Goal: Leave review/rating: Leave review/rating

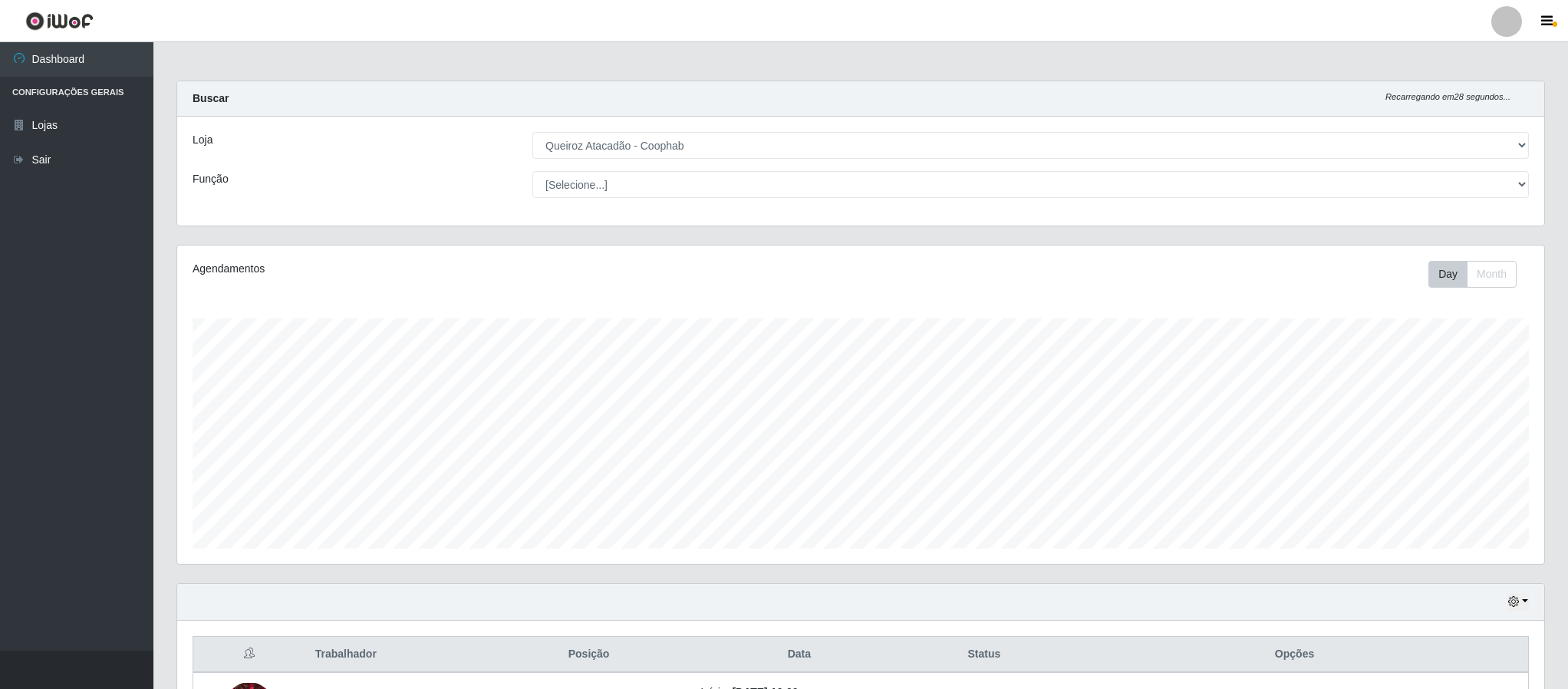
select select "463"
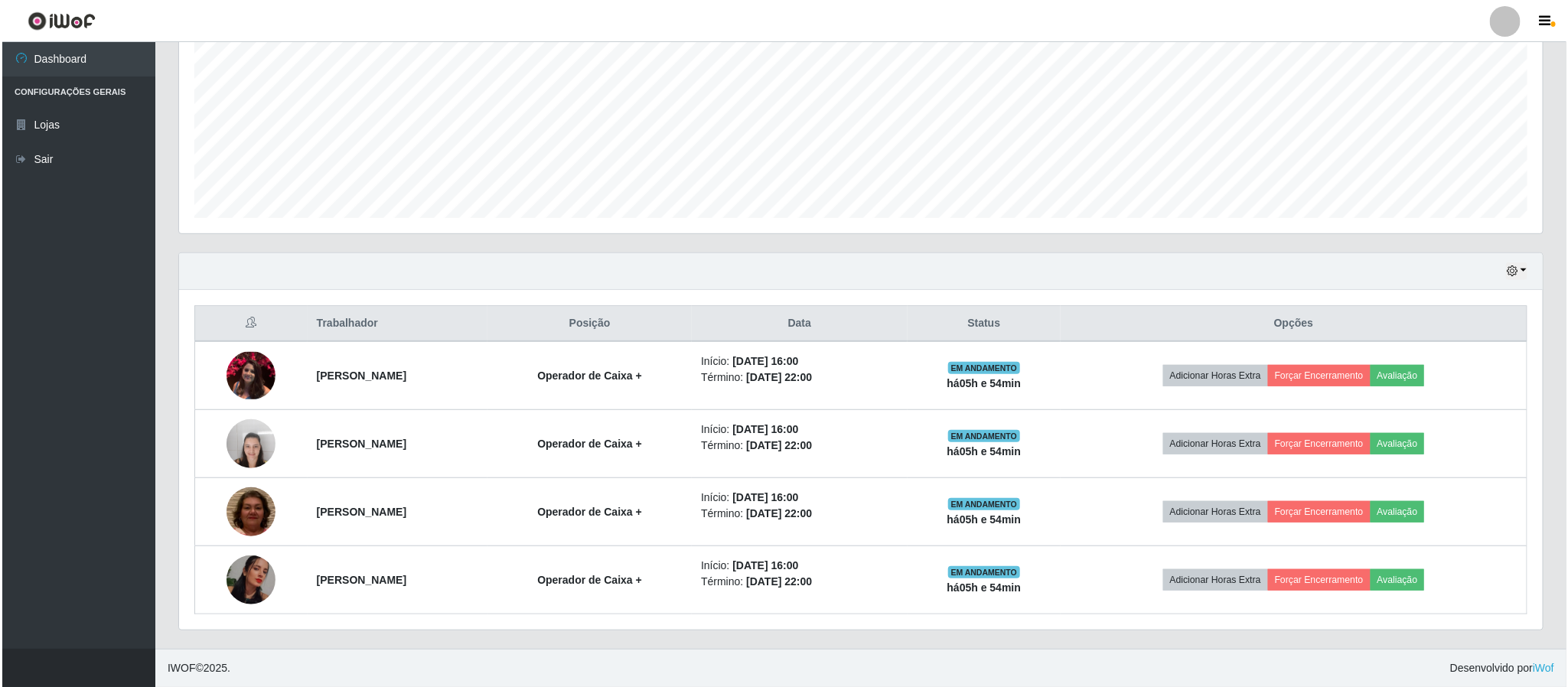
scroll to position [319, 1362]
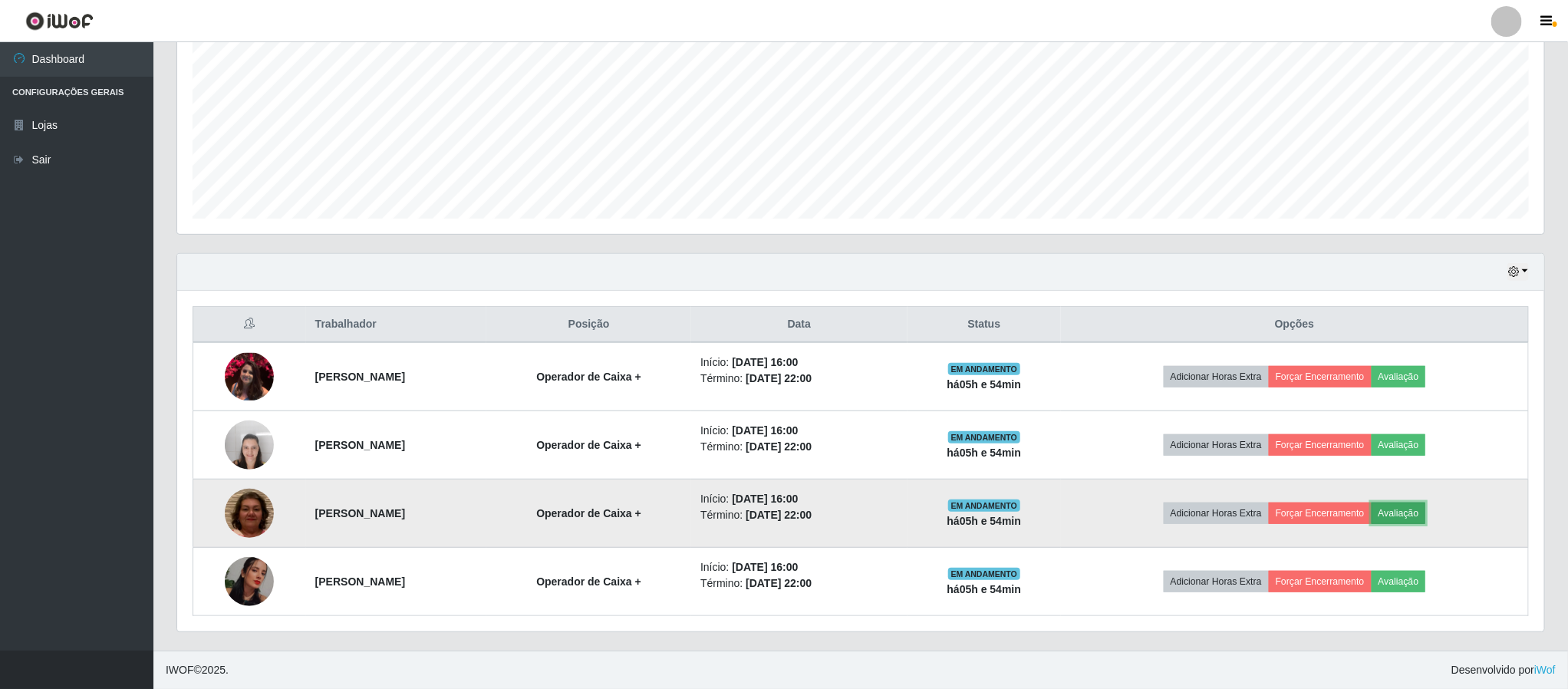
click at [1412, 516] on button "Avaliação" at bounding box center [1398, 514] width 55 height 21
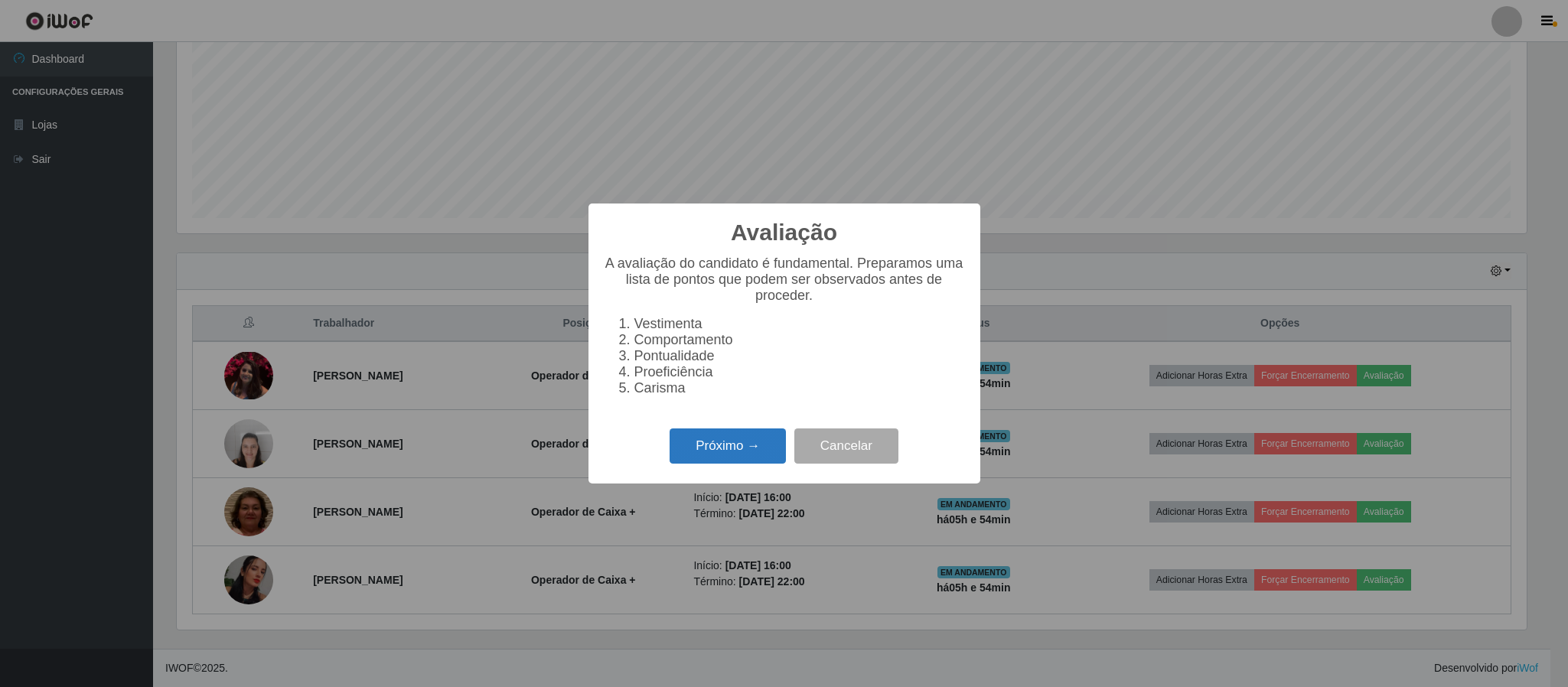
click at [712, 452] on button "Próximo →" at bounding box center [727, 446] width 116 height 36
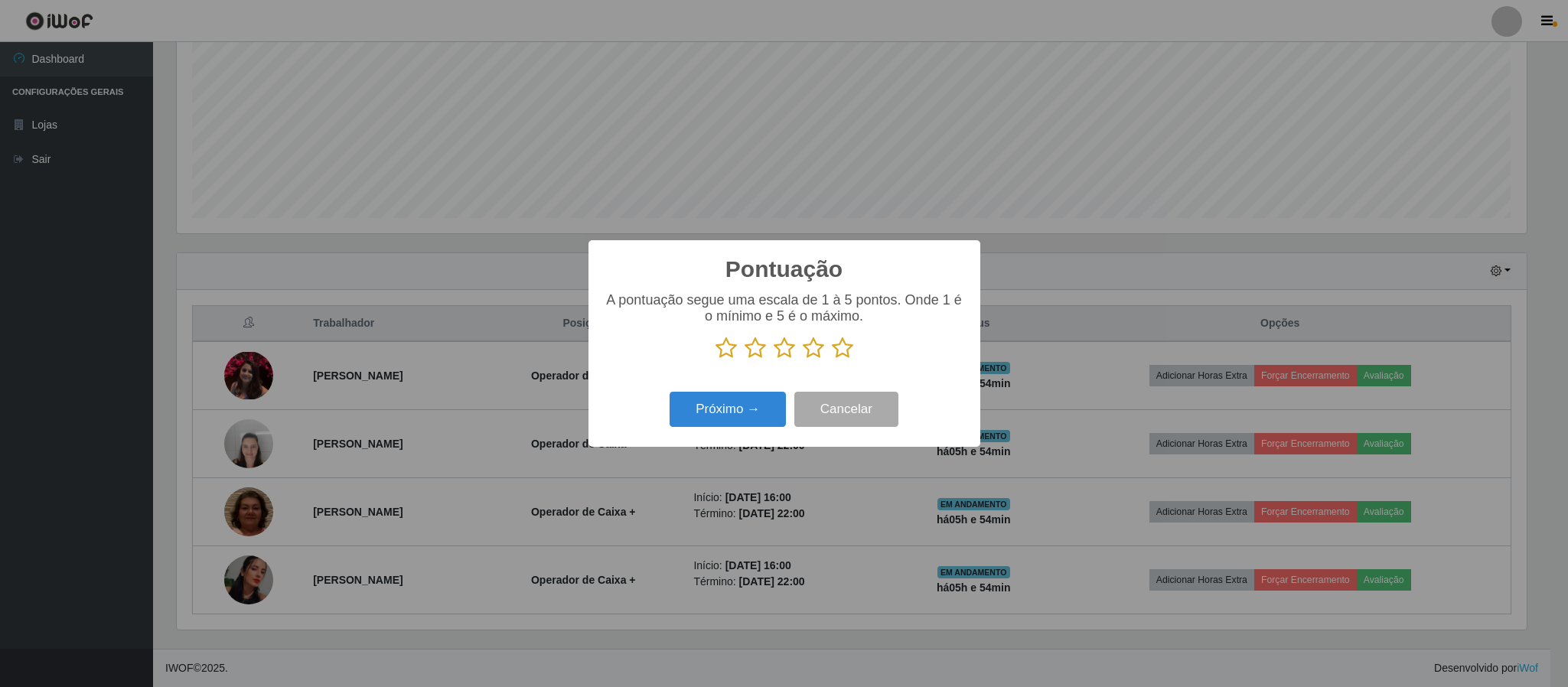
scroll to position [764702, 763862]
click at [842, 347] on icon at bounding box center [842, 348] width 21 height 23
click at [832, 360] on input "radio" at bounding box center [832, 360] width 0 height 0
click at [753, 406] on button "Próximo →" at bounding box center [727, 410] width 116 height 36
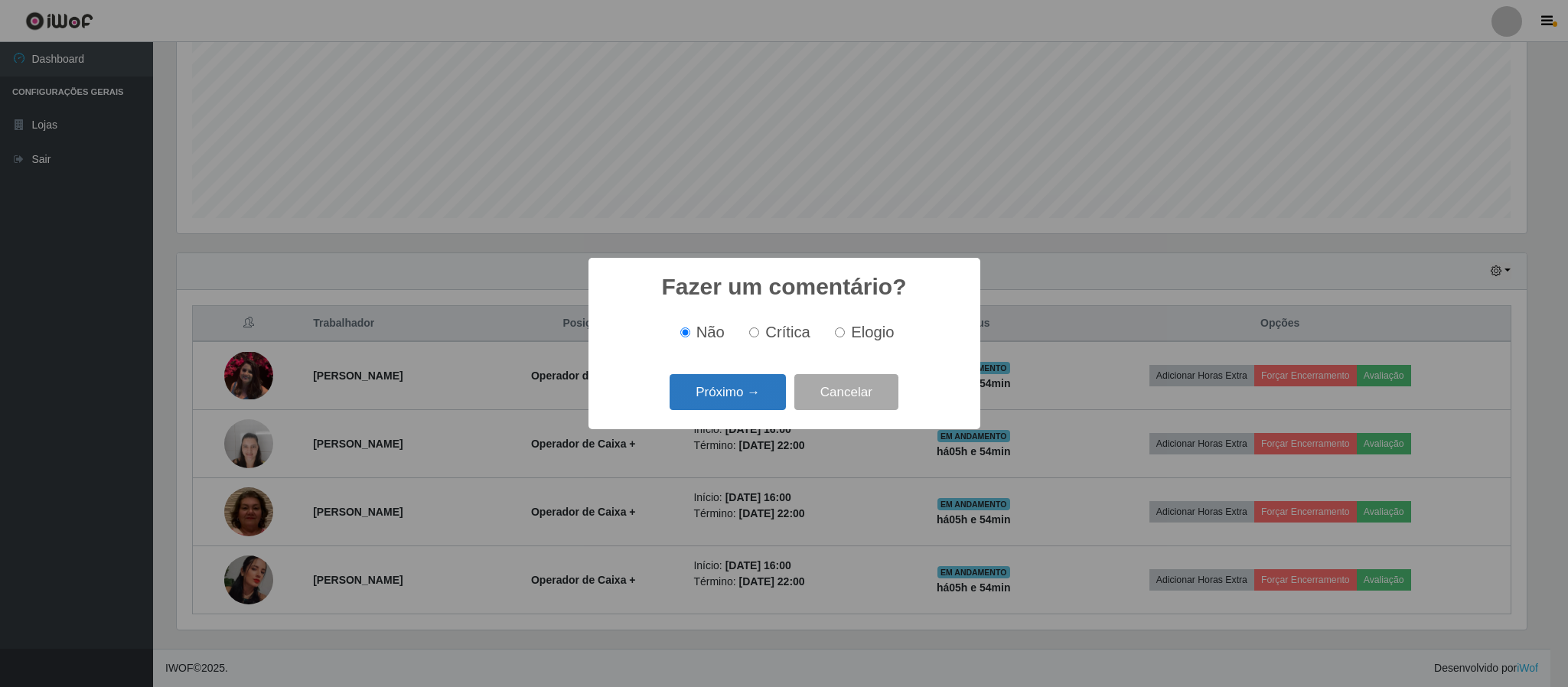
click at [747, 388] on button "Próximo →" at bounding box center [727, 392] width 116 height 36
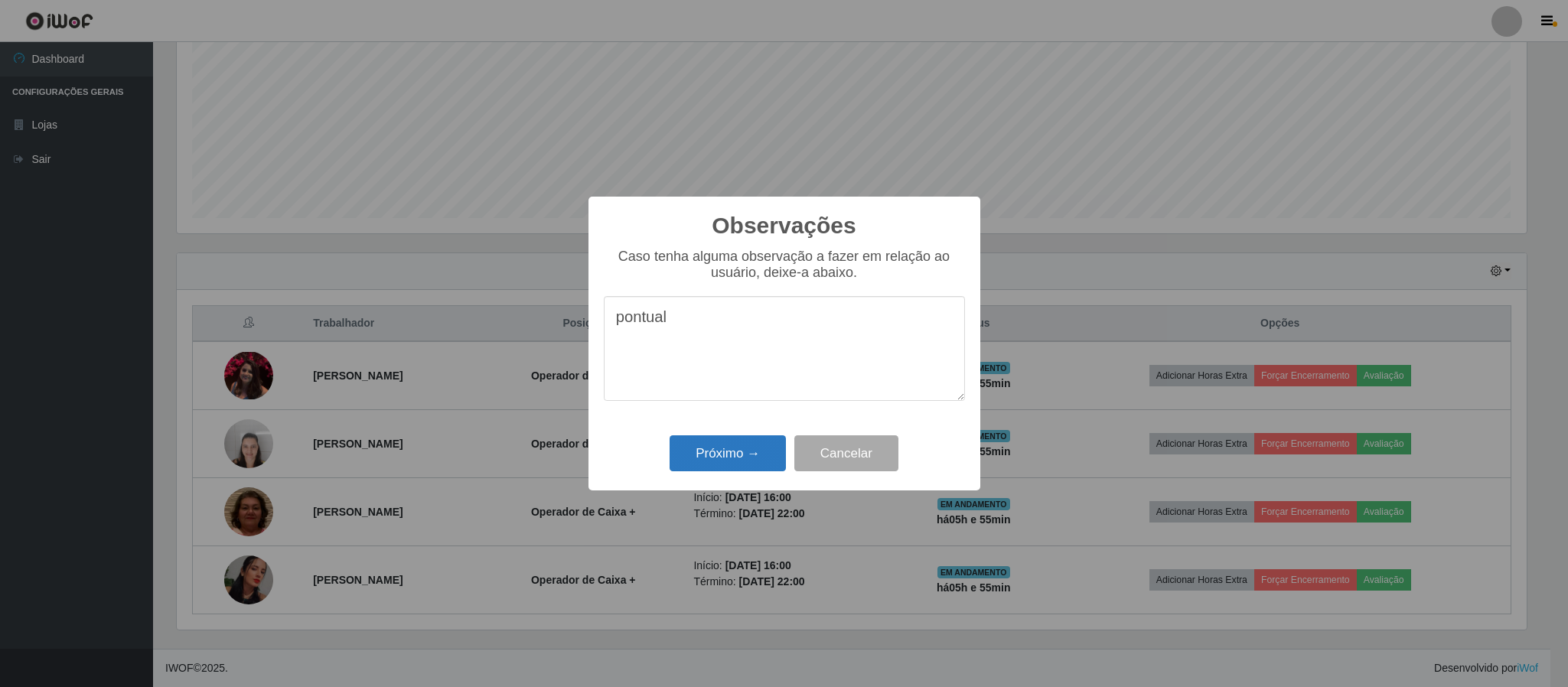
type textarea "pontual"
click at [722, 454] on button "Próximo →" at bounding box center [727, 453] width 116 height 36
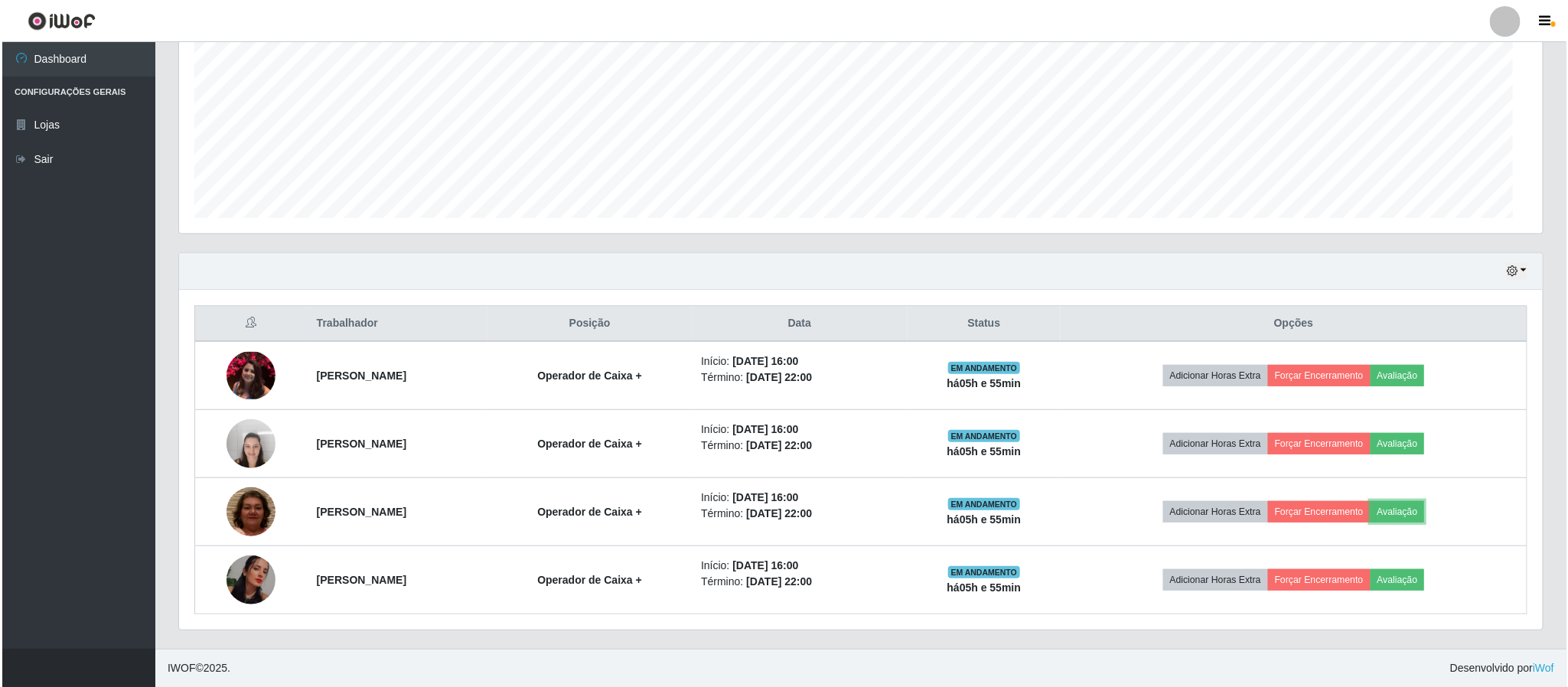
scroll to position [319, 1362]
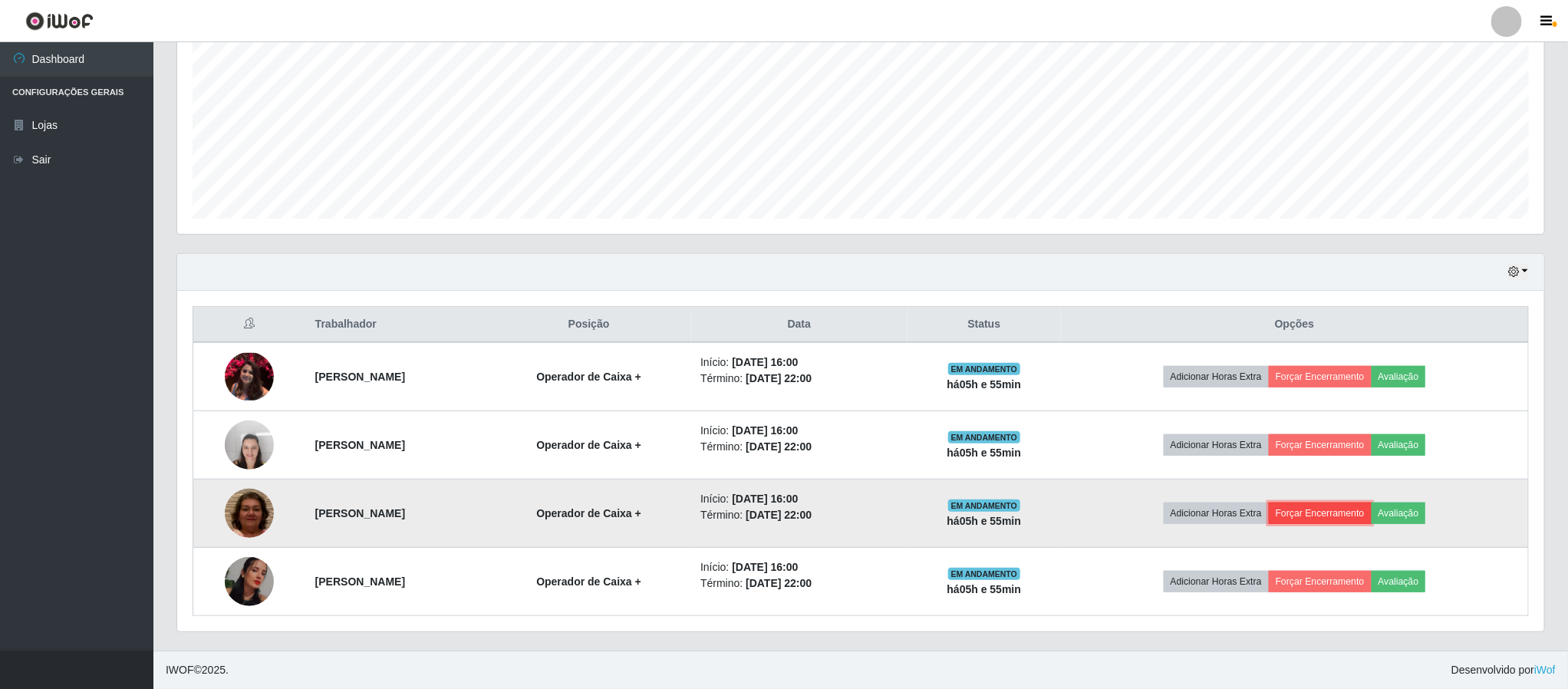
click at [1326, 518] on button "Forçar Encerramento" at bounding box center [1319, 514] width 103 height 21
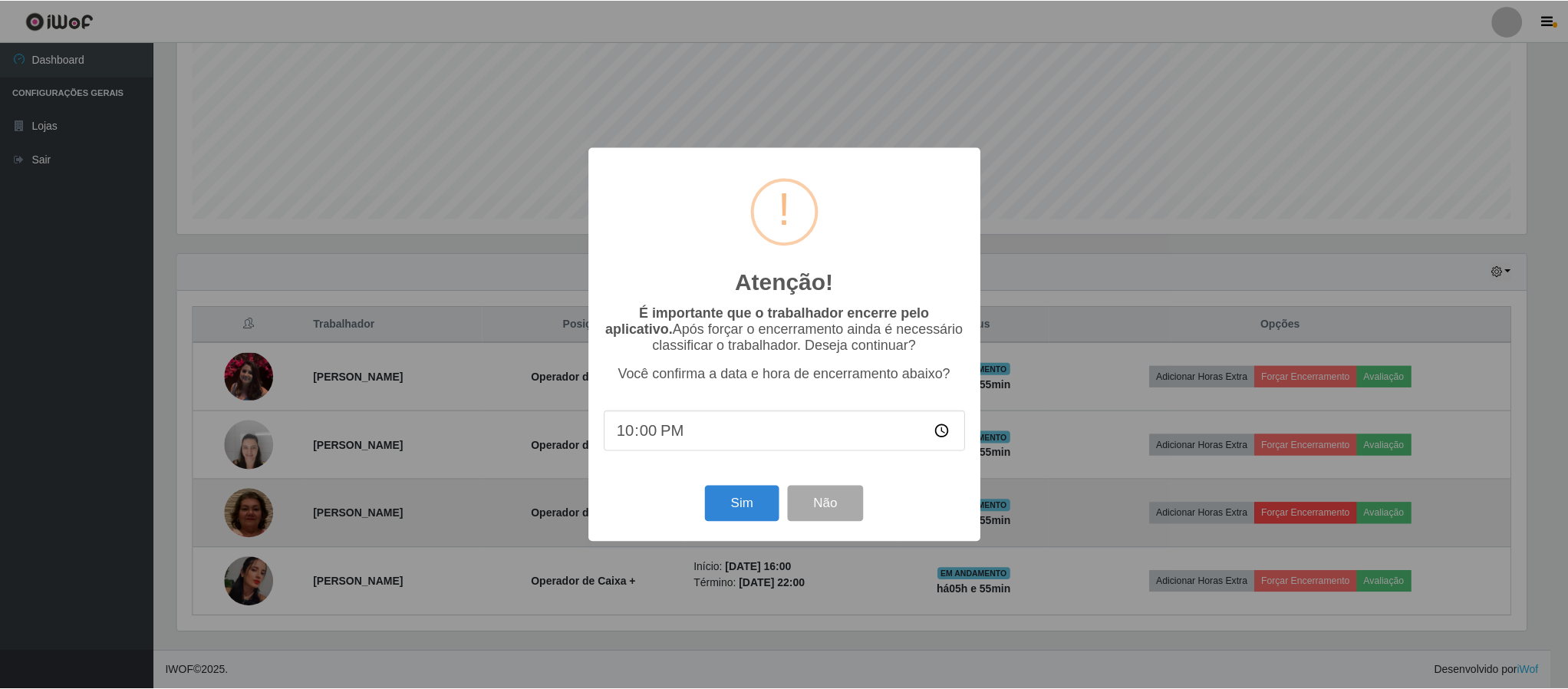
scroll to position [320, 1353]
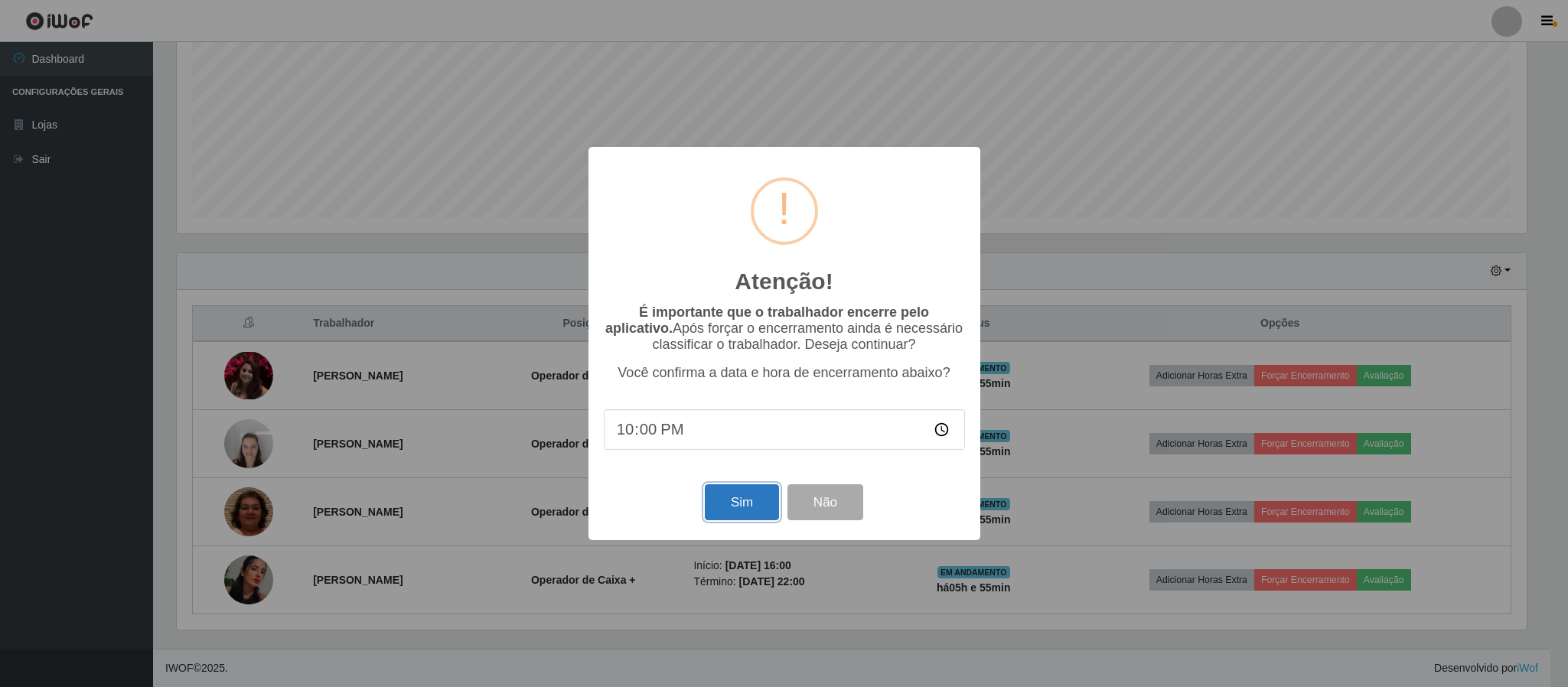
click at [742, 507] on button "Sim" at bounding box center [742, 502] width 74 height 36
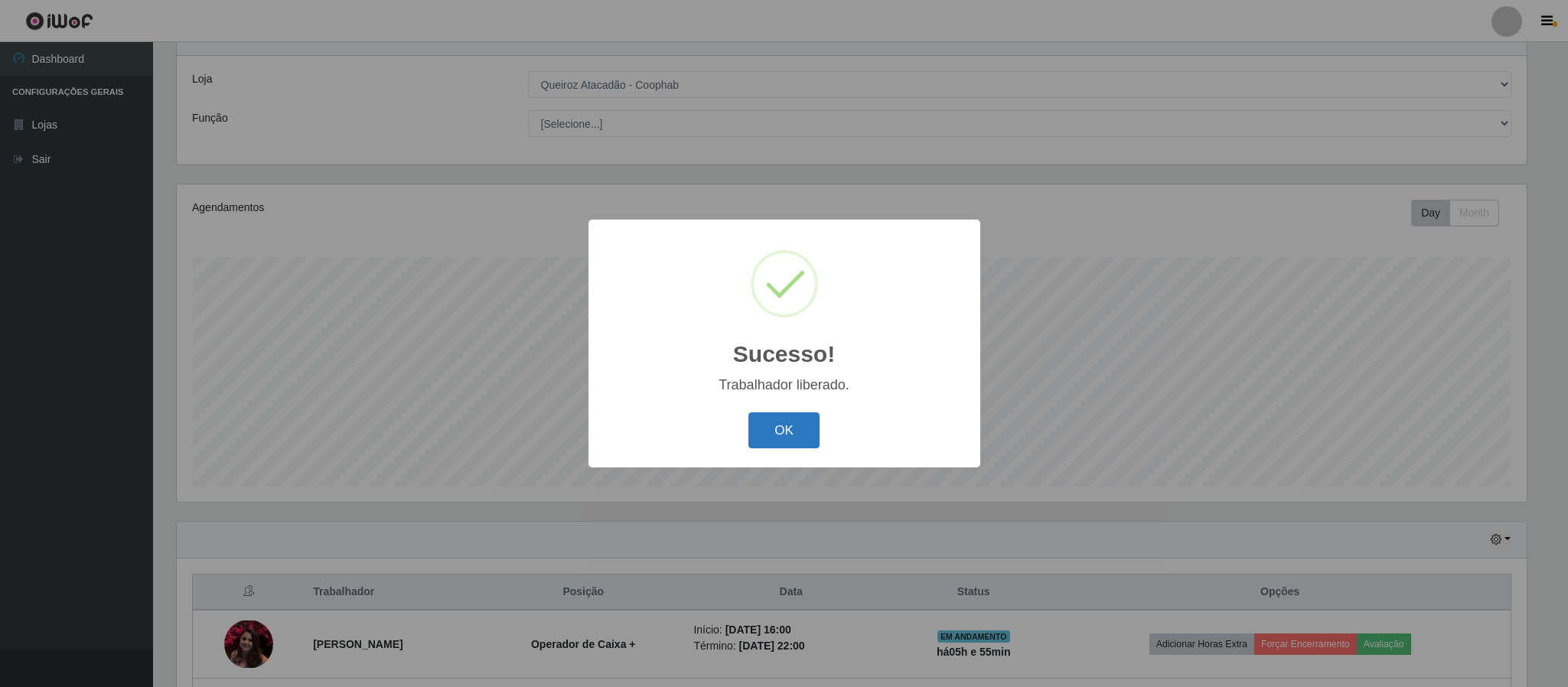
click at [792, 434] on button "OK" at bounding box center [784, 430] width 71 height 36
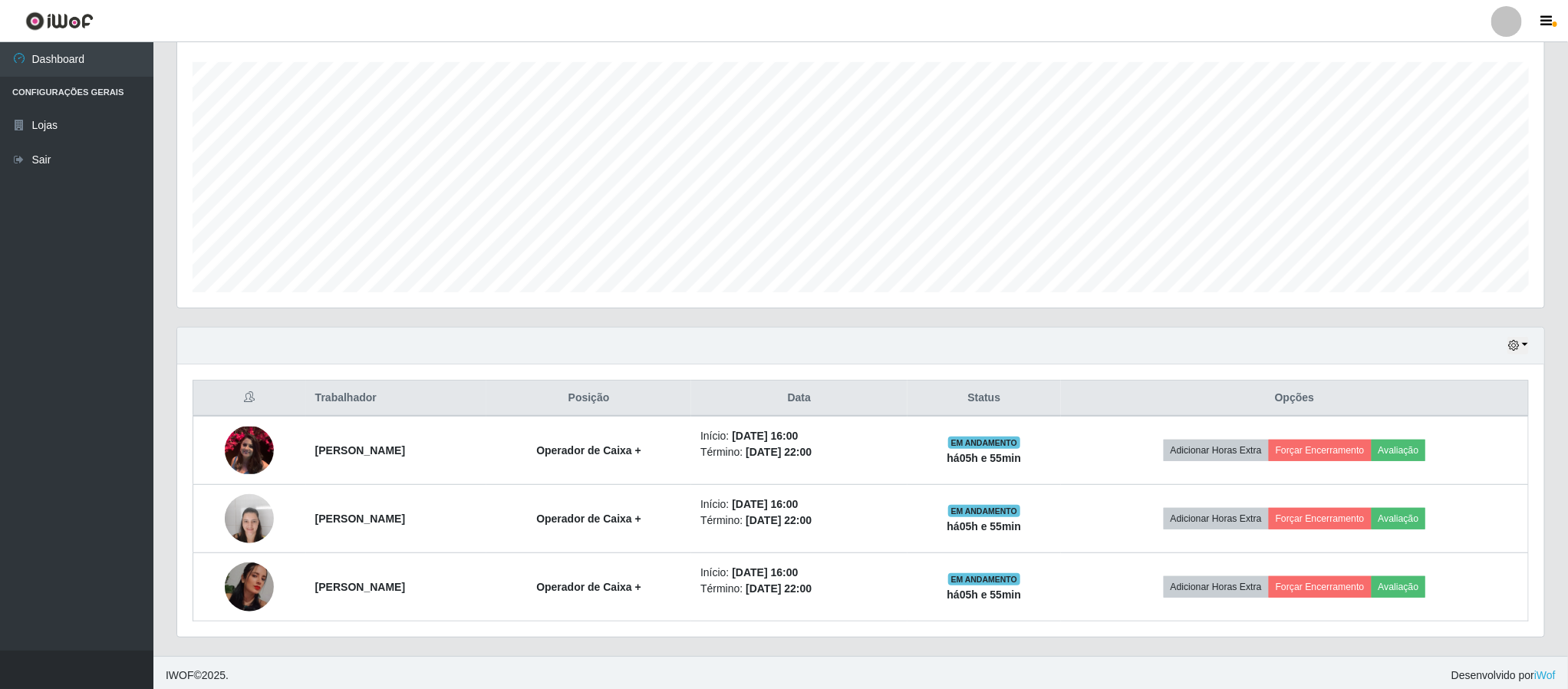
scroll to position [267, 0]
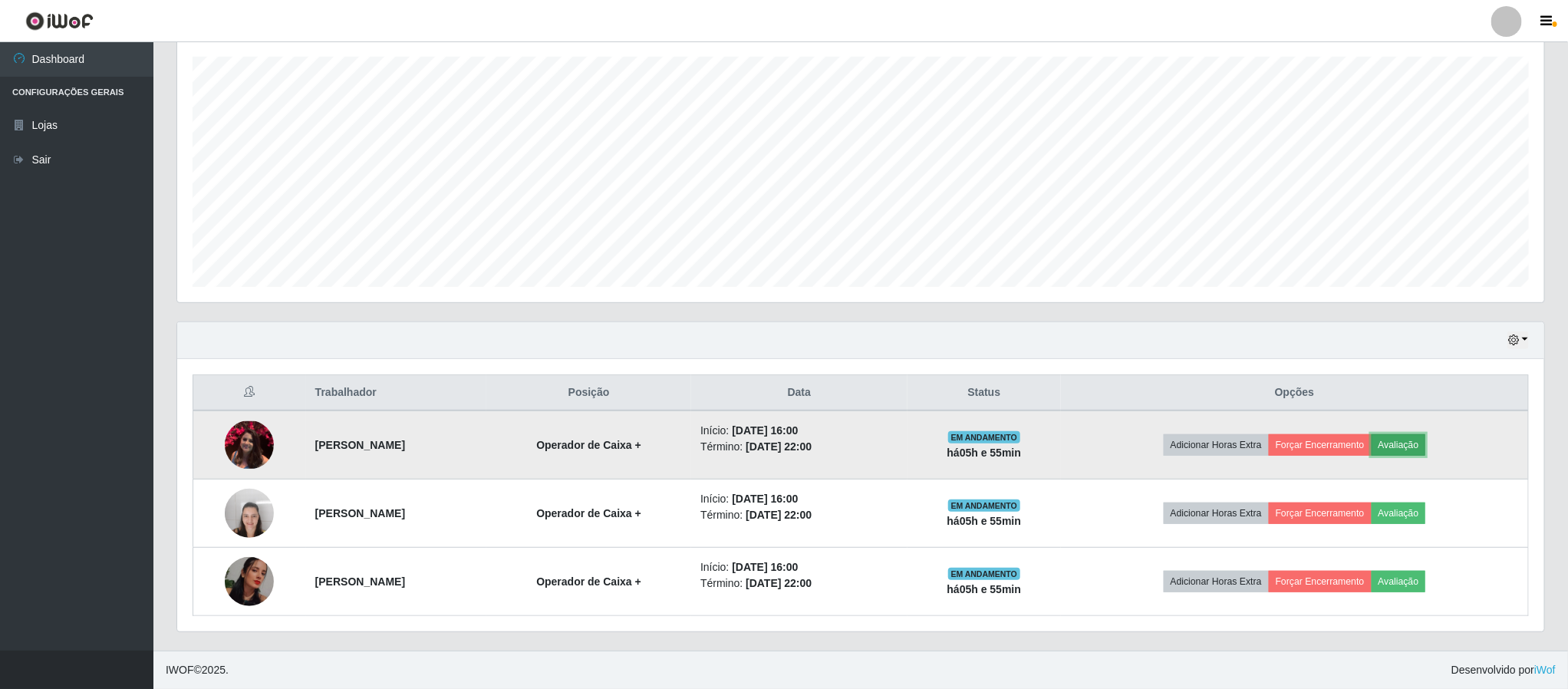
click at [1418, 445] on button "Avaliação" at bounding box center [1398, 445] width 55 height 21
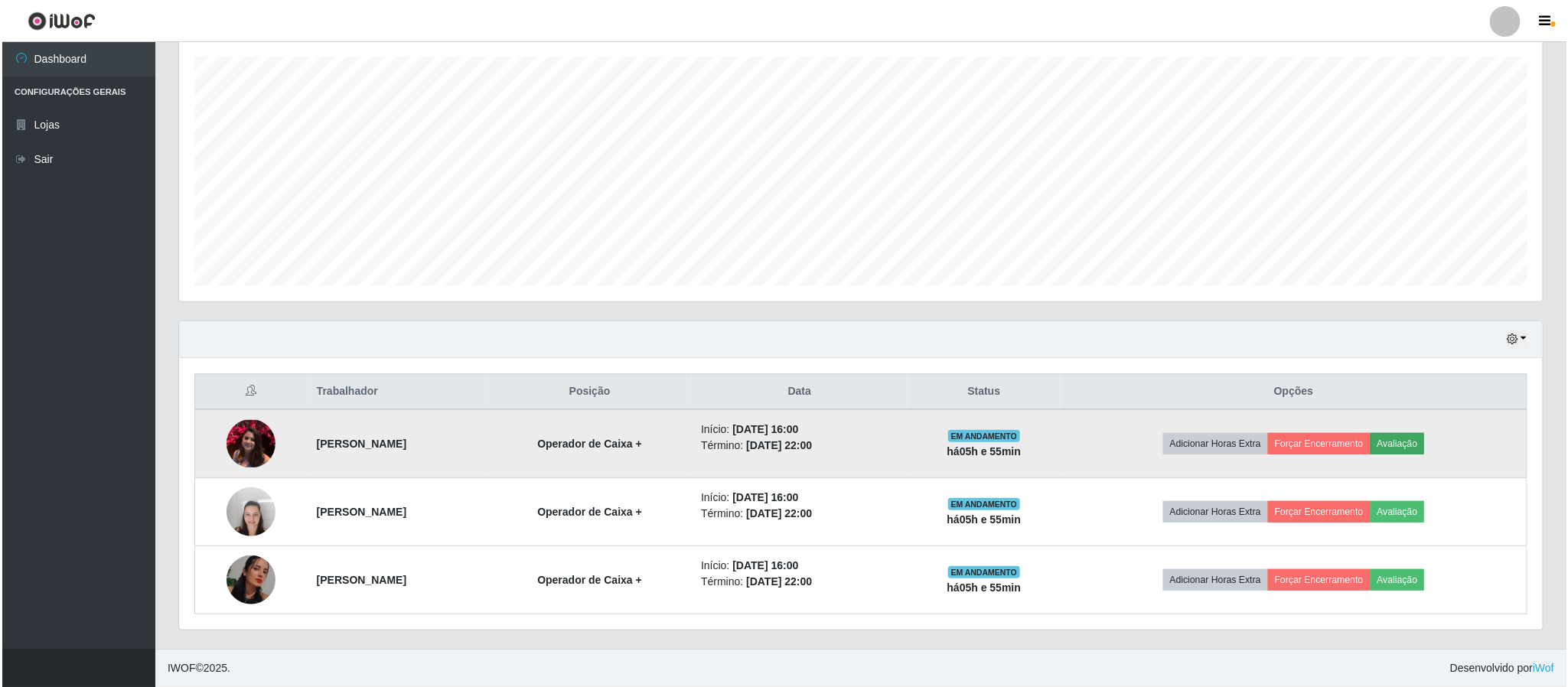
scroll to position [319, 1350]
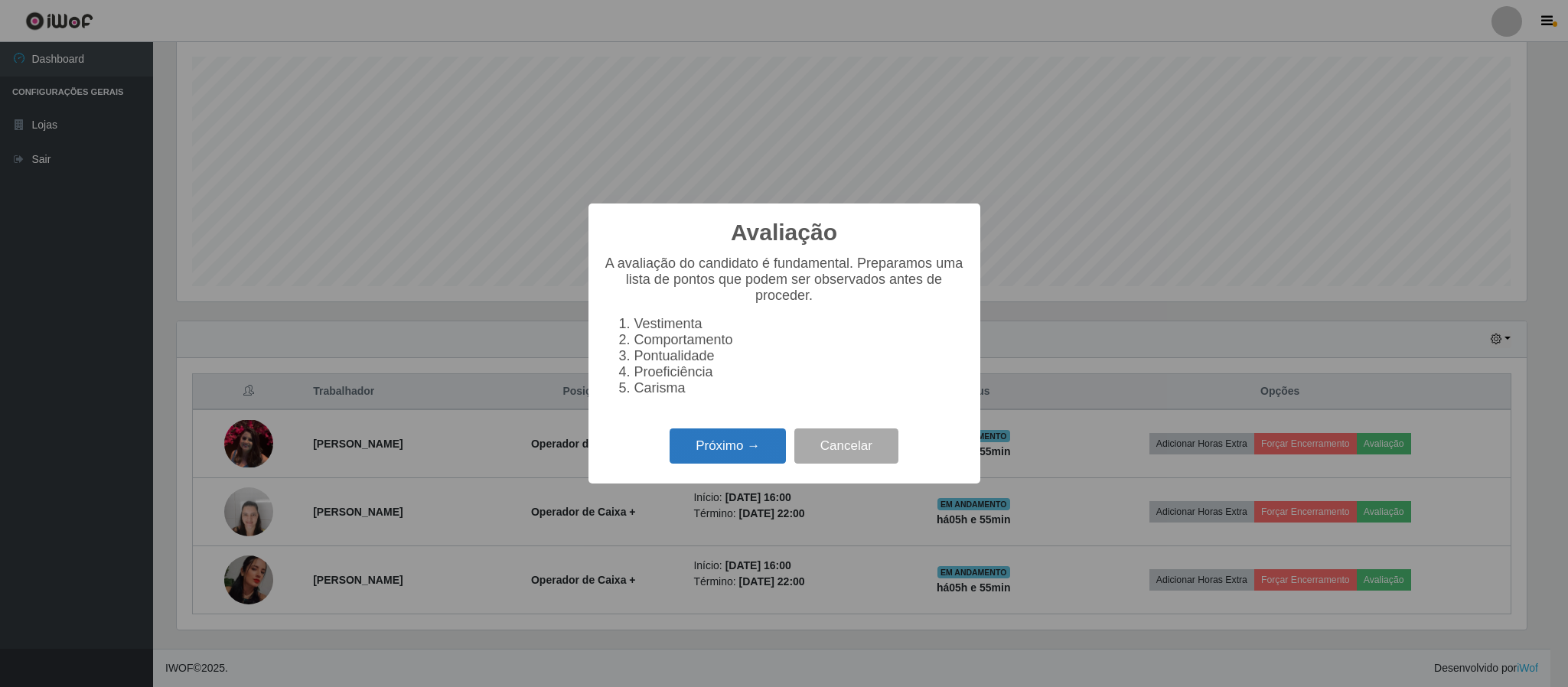
click at [718, 457] on button "Próximo →" at bounding box center [727, 446] width 116 height 36
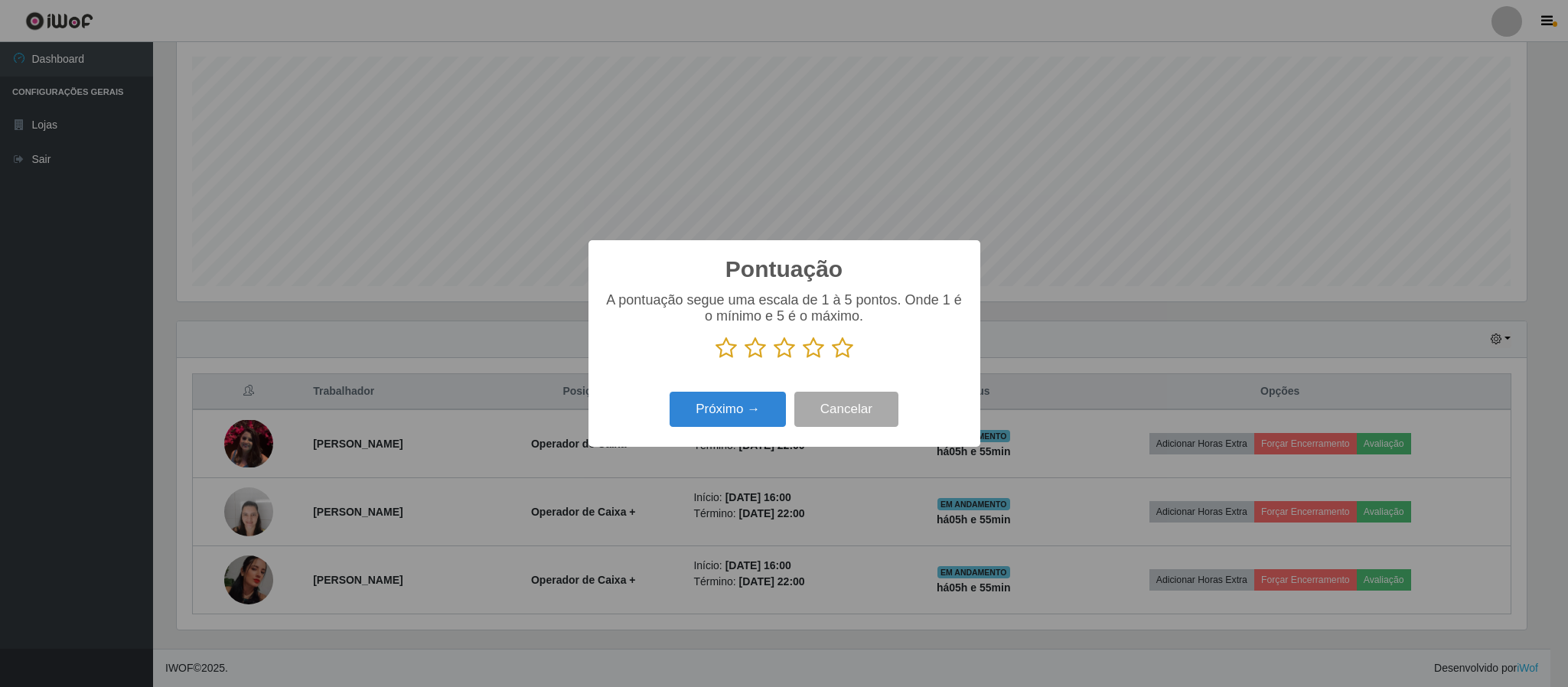
click at [834, 358] on icon at bounding box center [842, 348] width 21 height 23
click at [832, 360] on input "radio" at bounding box center [832, 360] width 0 height 0
click at [722, 425] on button "Próximo →" at bounding box center [727, 410] width 116 height 36
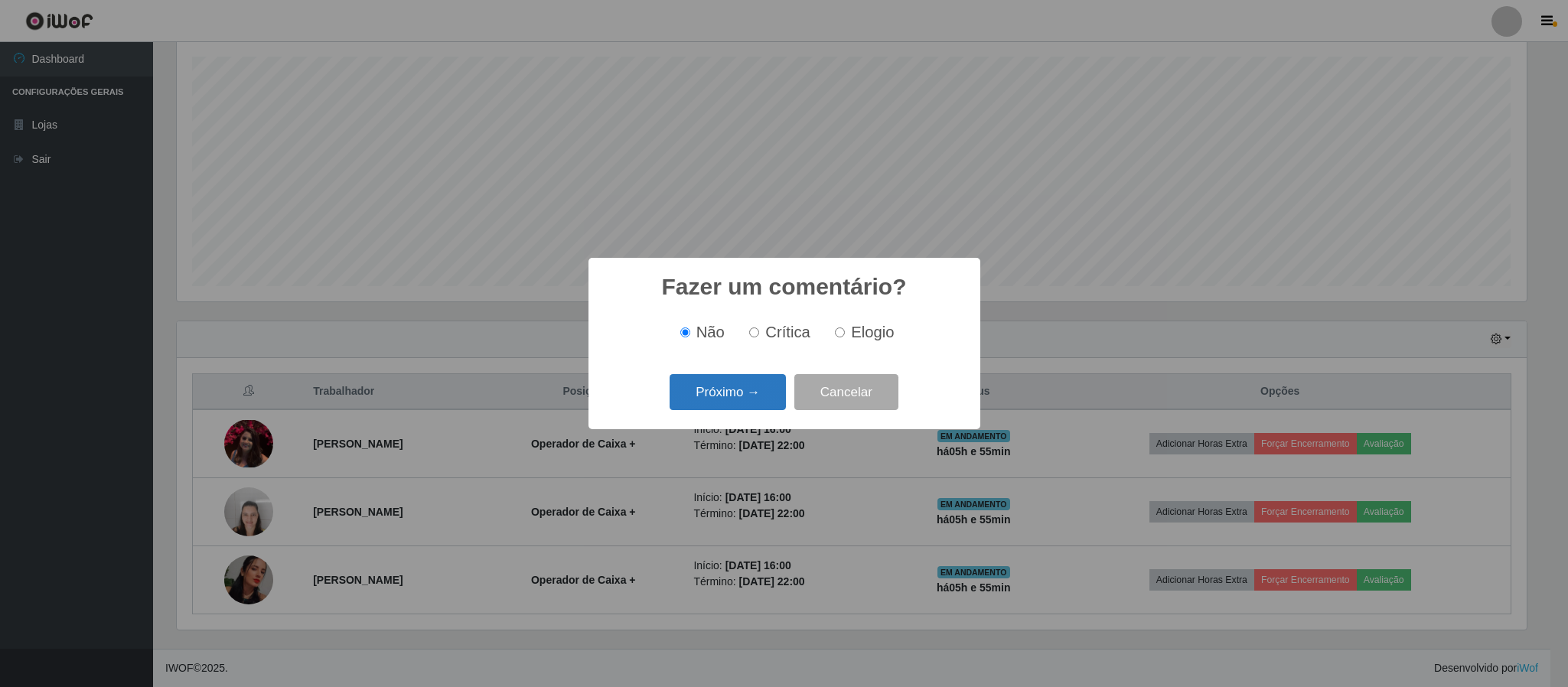
click at [735, 391] on button "Próximo →" at bounding box center [727, 392] width 116 height 36
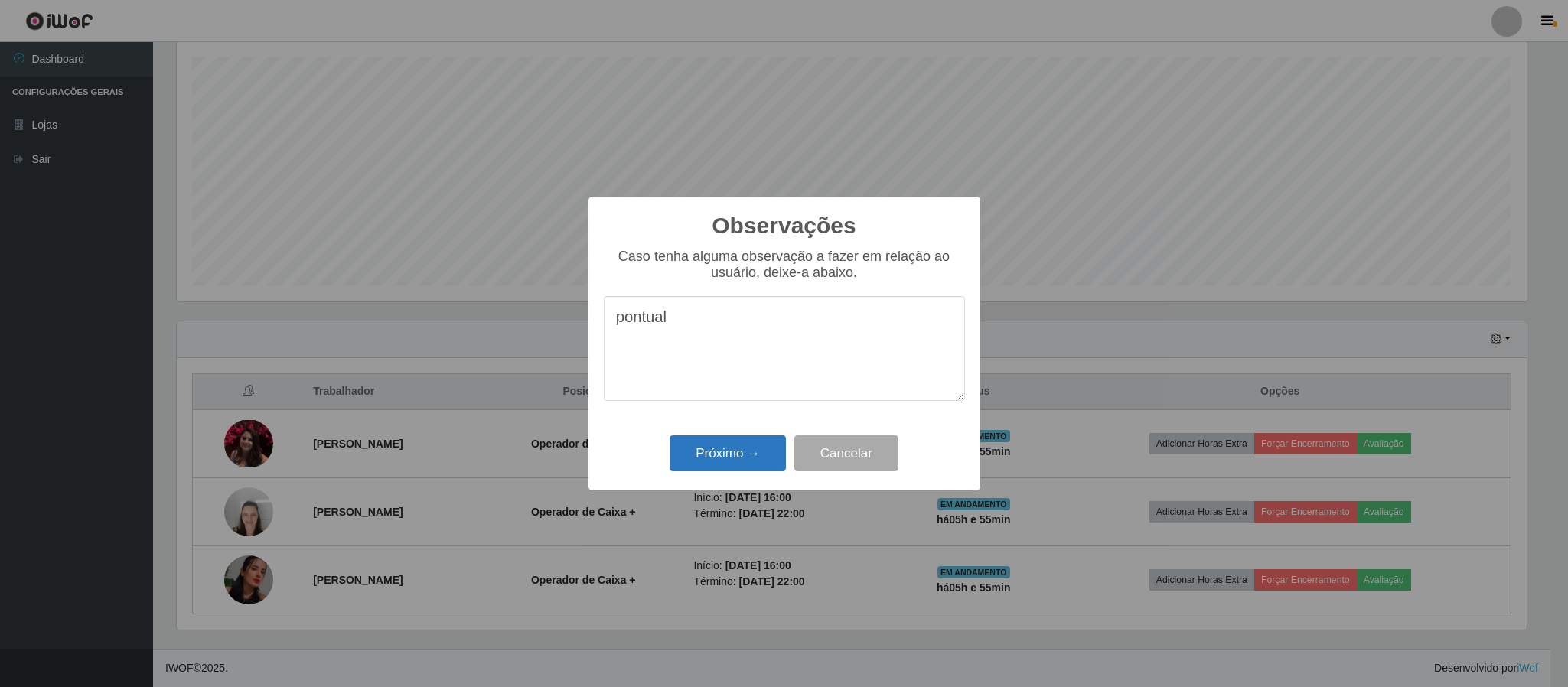
type textarea "pontual"
click at [728, 439] on button "Próximo →" at bounding box center [727, 453] width 116 height 36
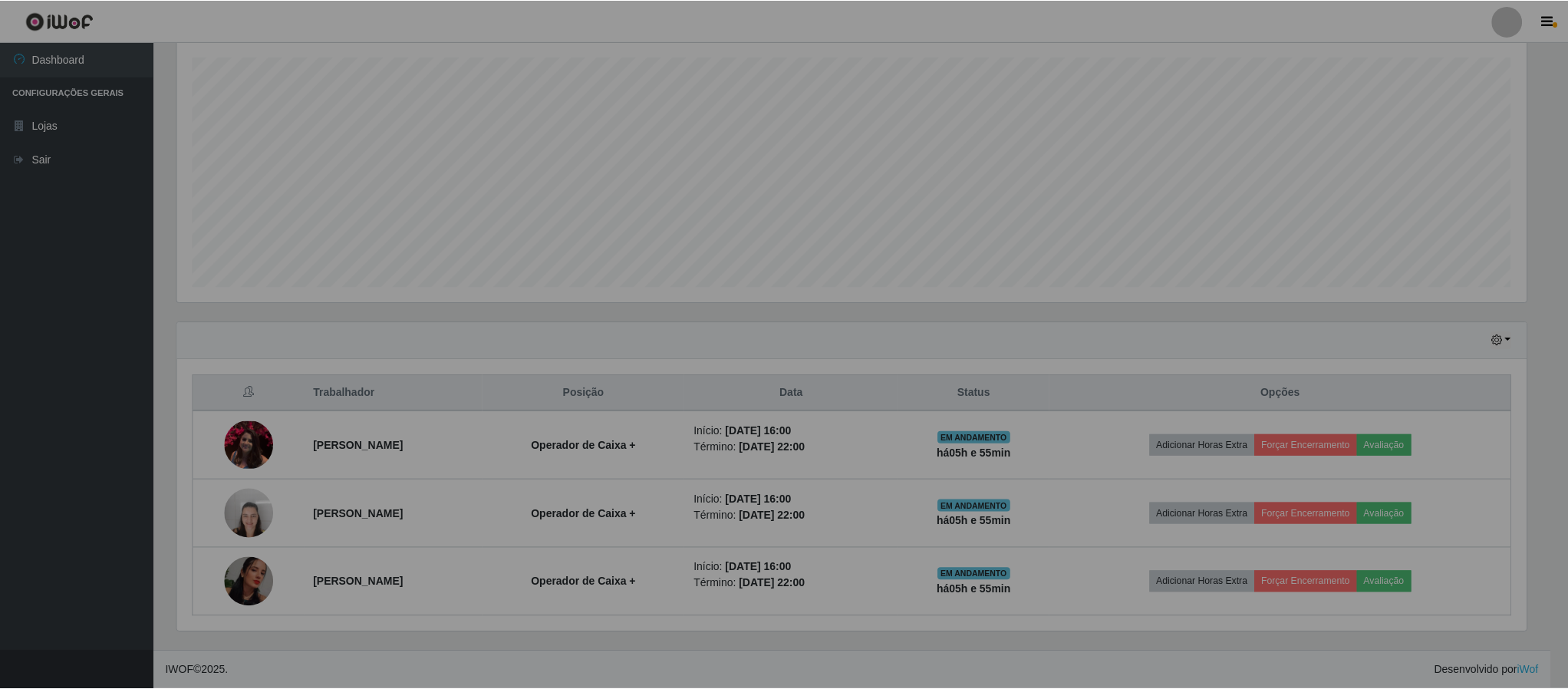
scroll to position [320, 1365]
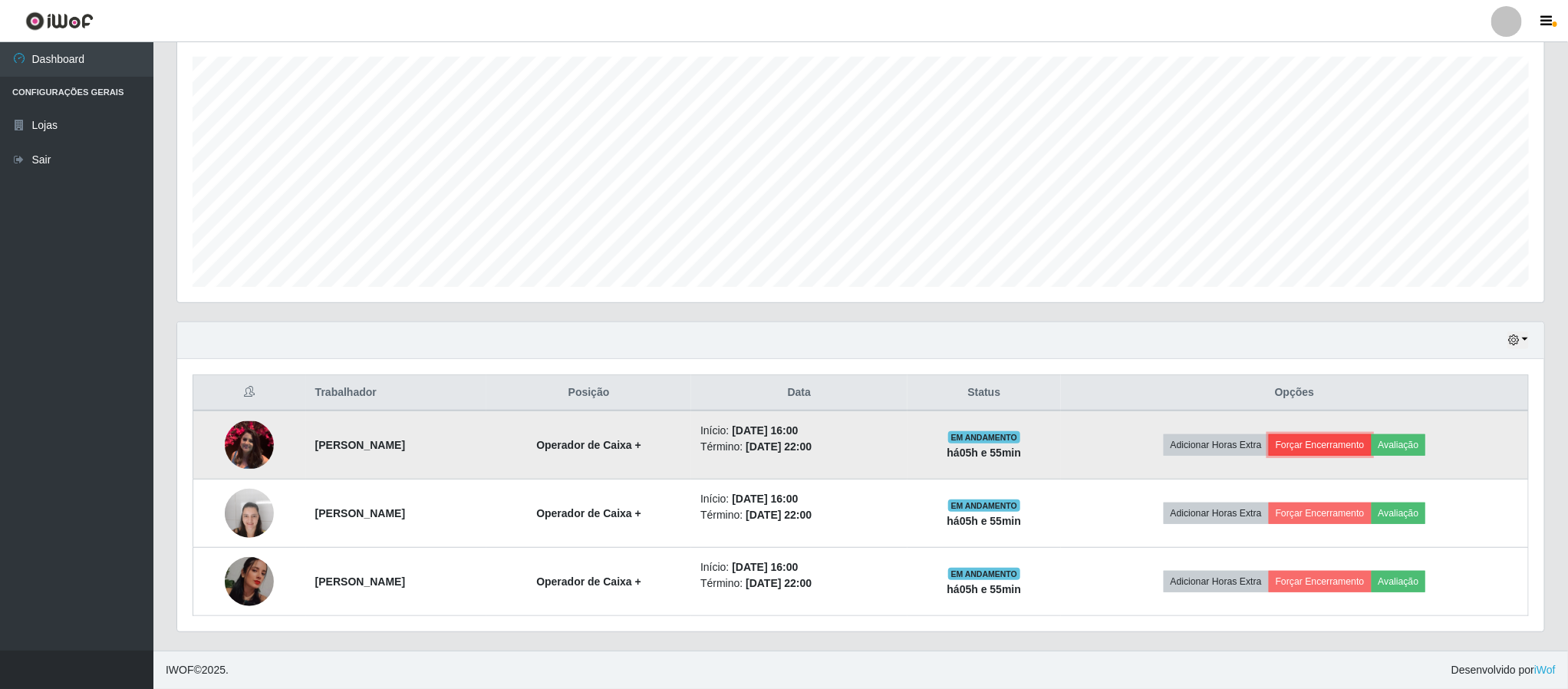
click at [1326, 443] on button "Forçar Encerramento" at bounding box center [1319, 445] width 103 height 21
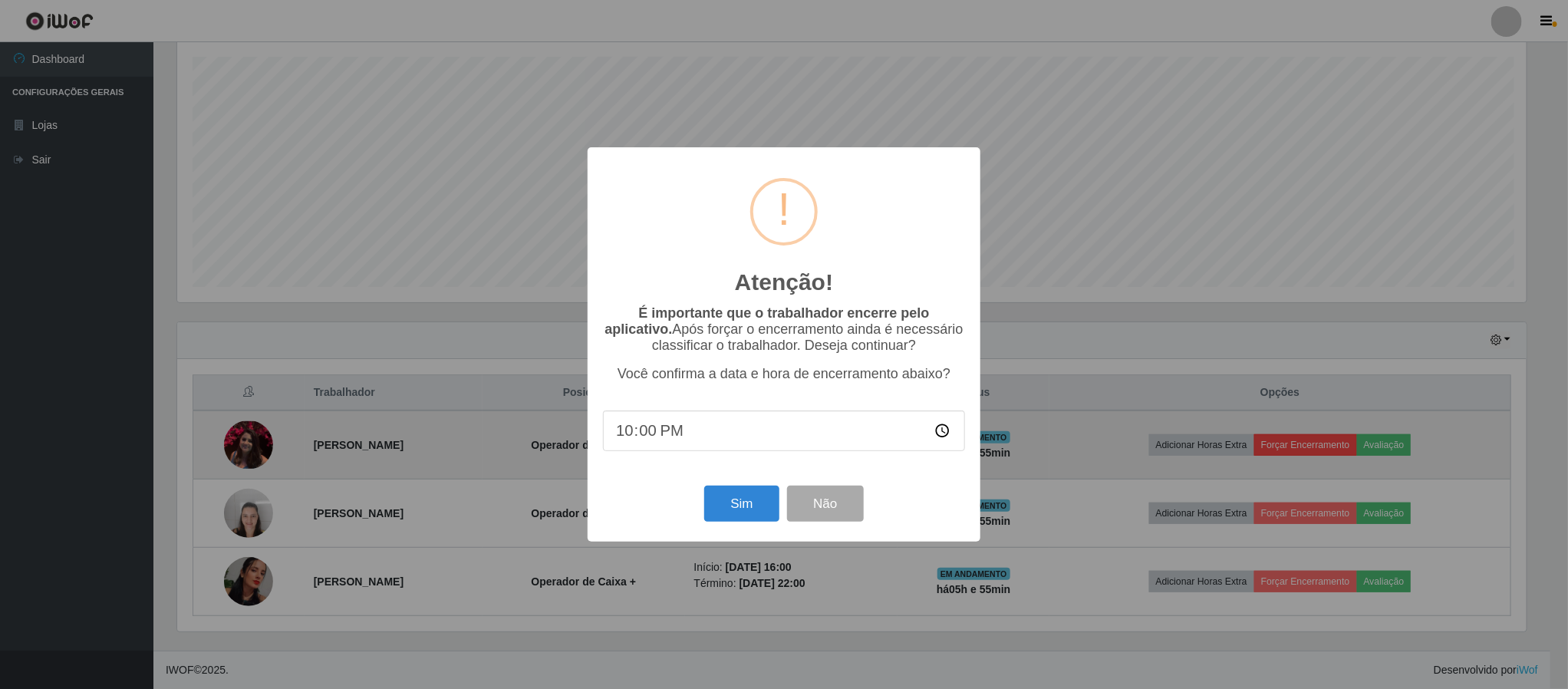
scroll to position [320, 1353]
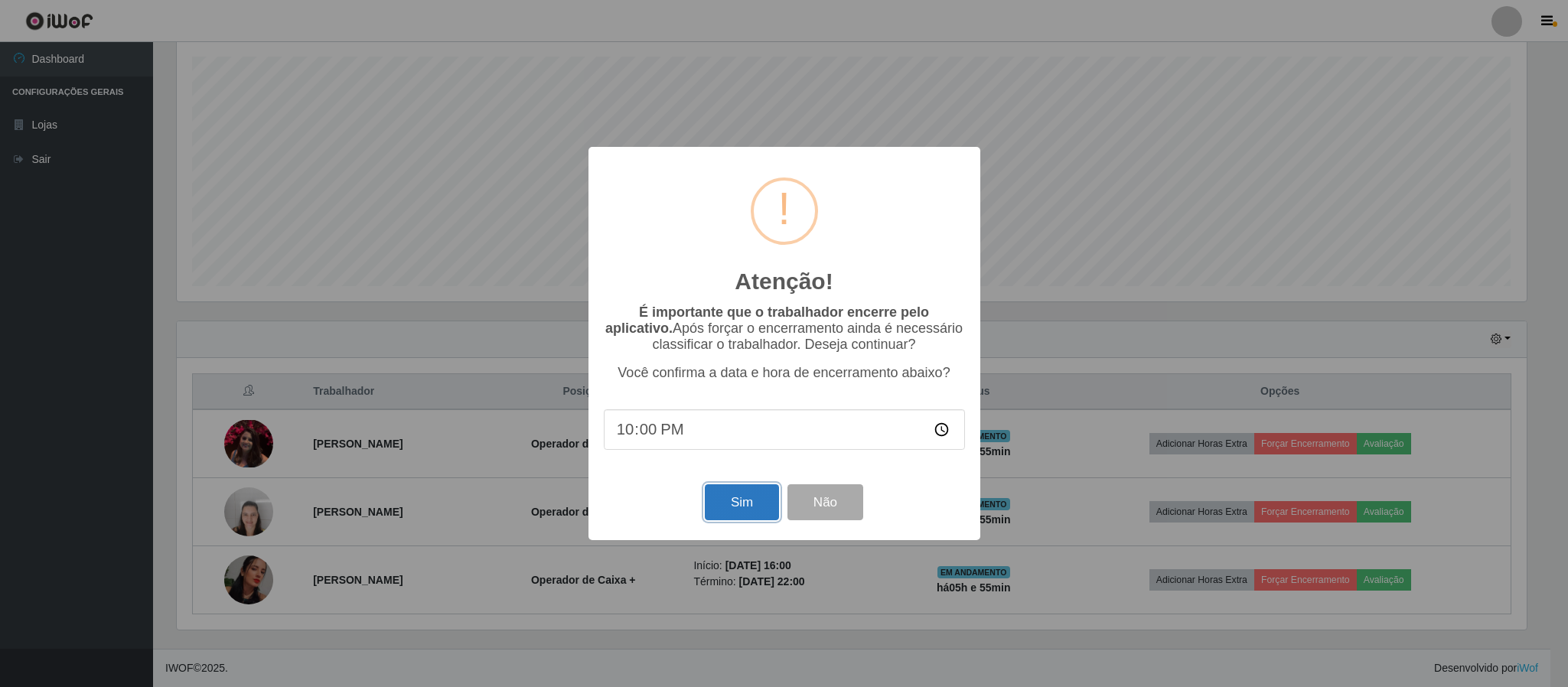
click at [721, 503] on button "Sim" at bounding box center [742, 502] width 74 height 36
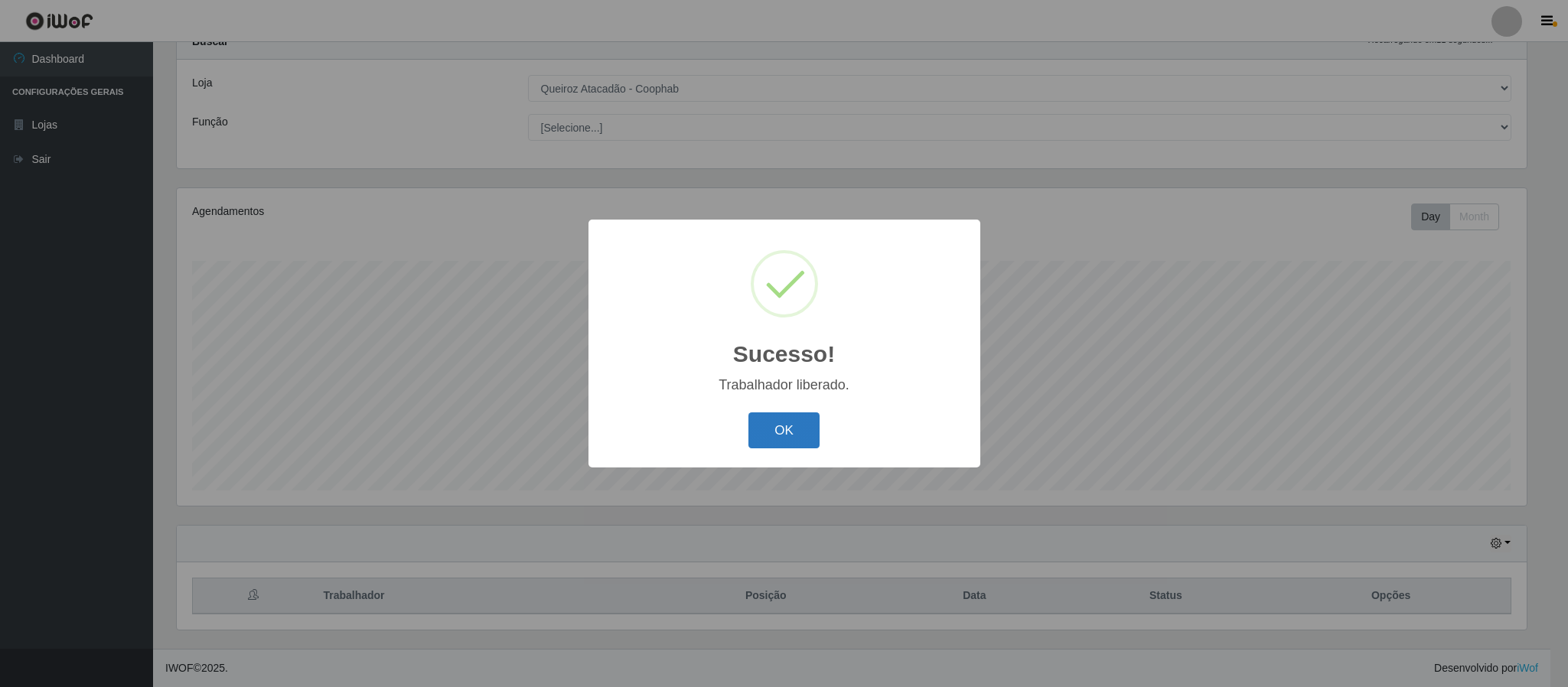
click at [775, 432] on button "OK" at bounding box center [784, 430] width 71 height 36
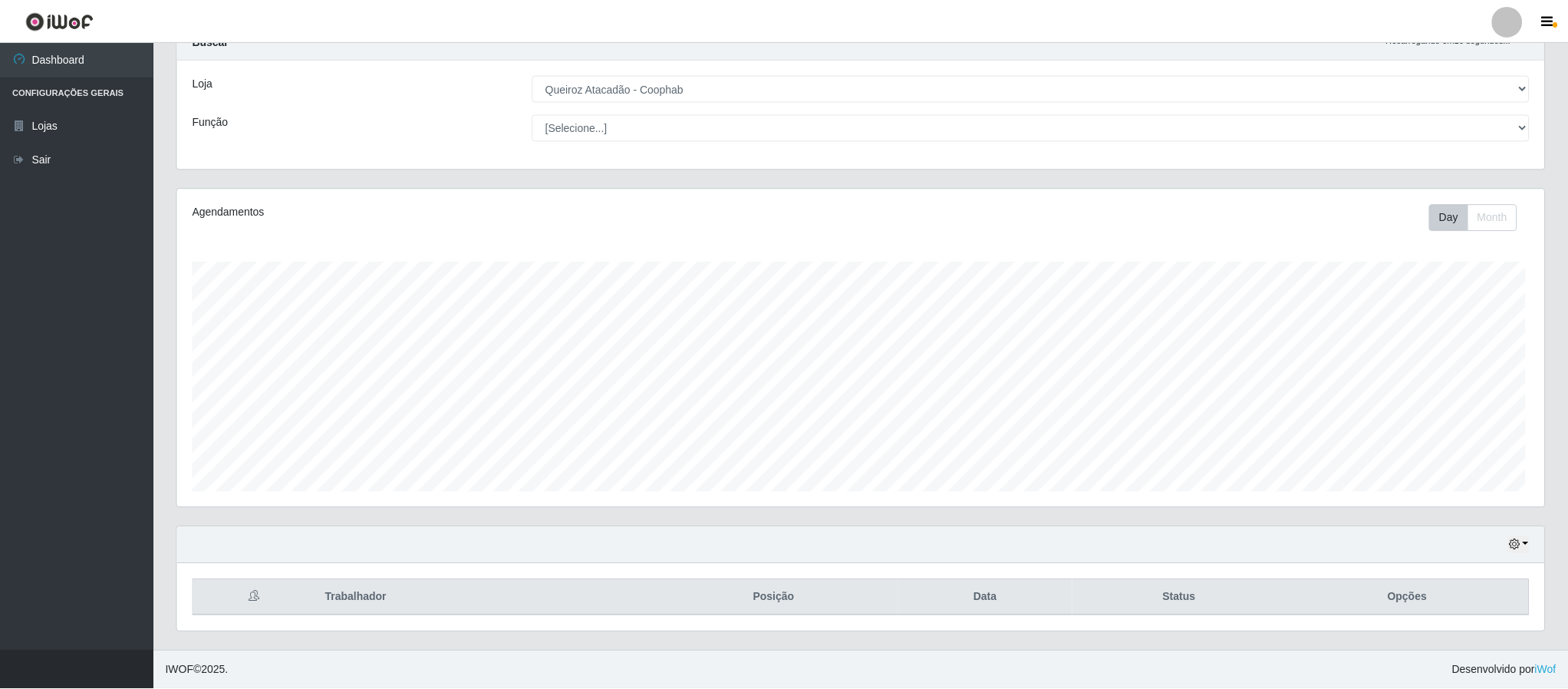
scroll to position [0, 0]
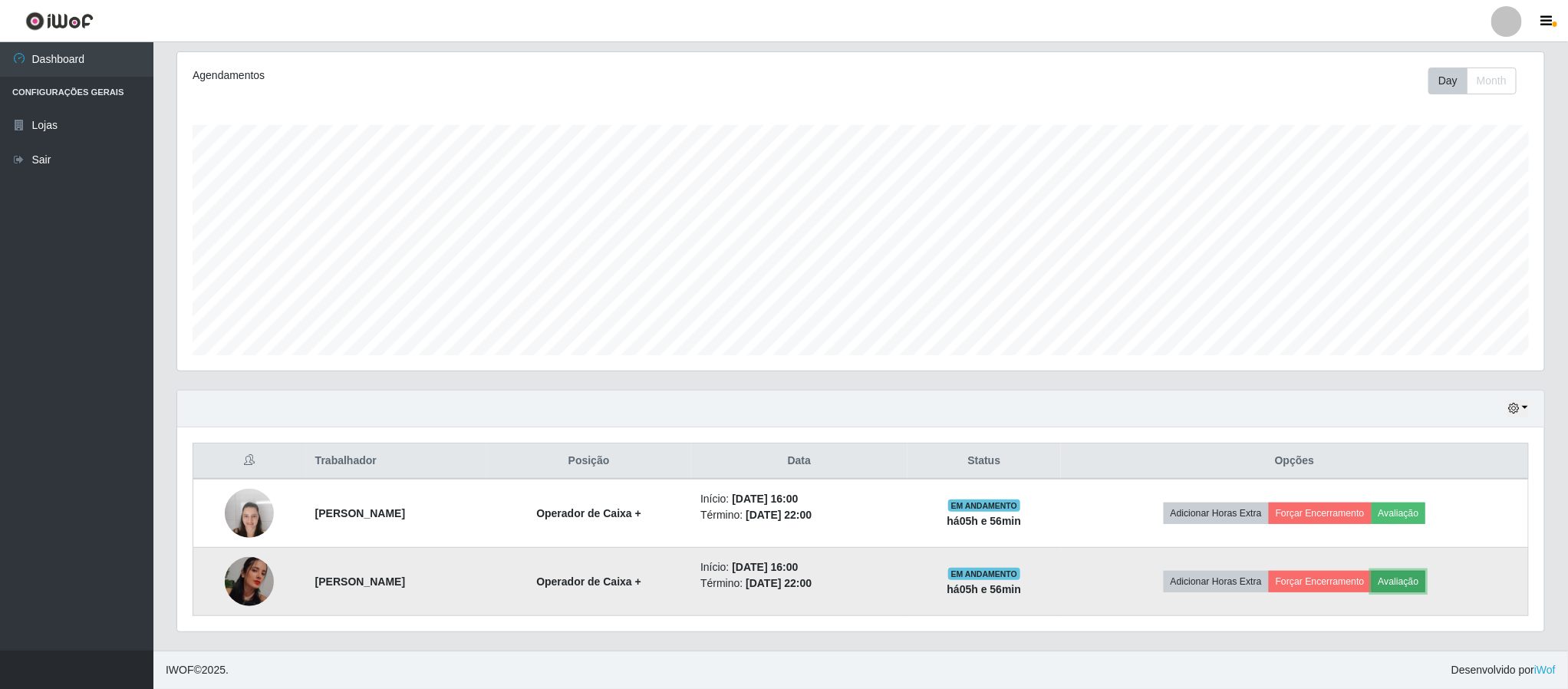
click at [1413, 581] on button "Avaliação" at bounding box center [1398, 582] width 55 height 21
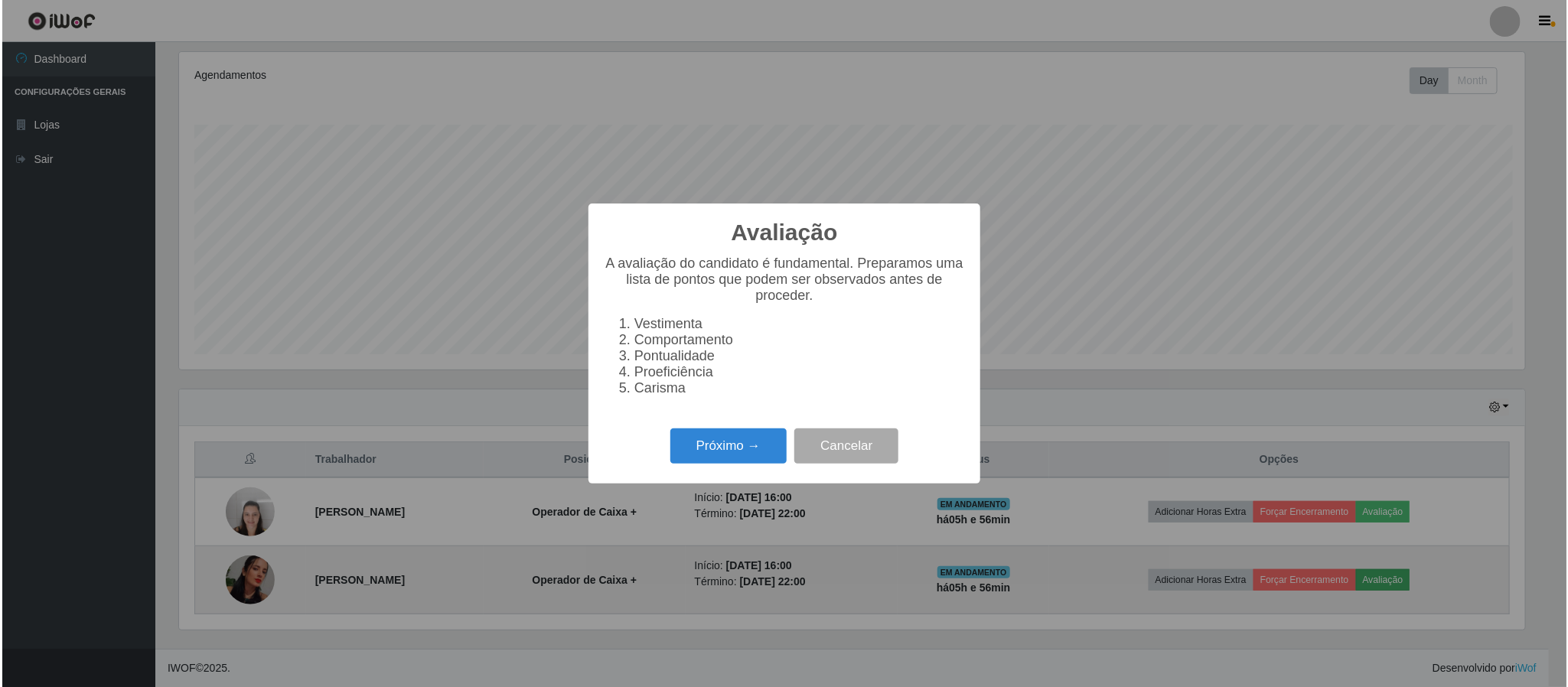
scroll to position [319, 1350]
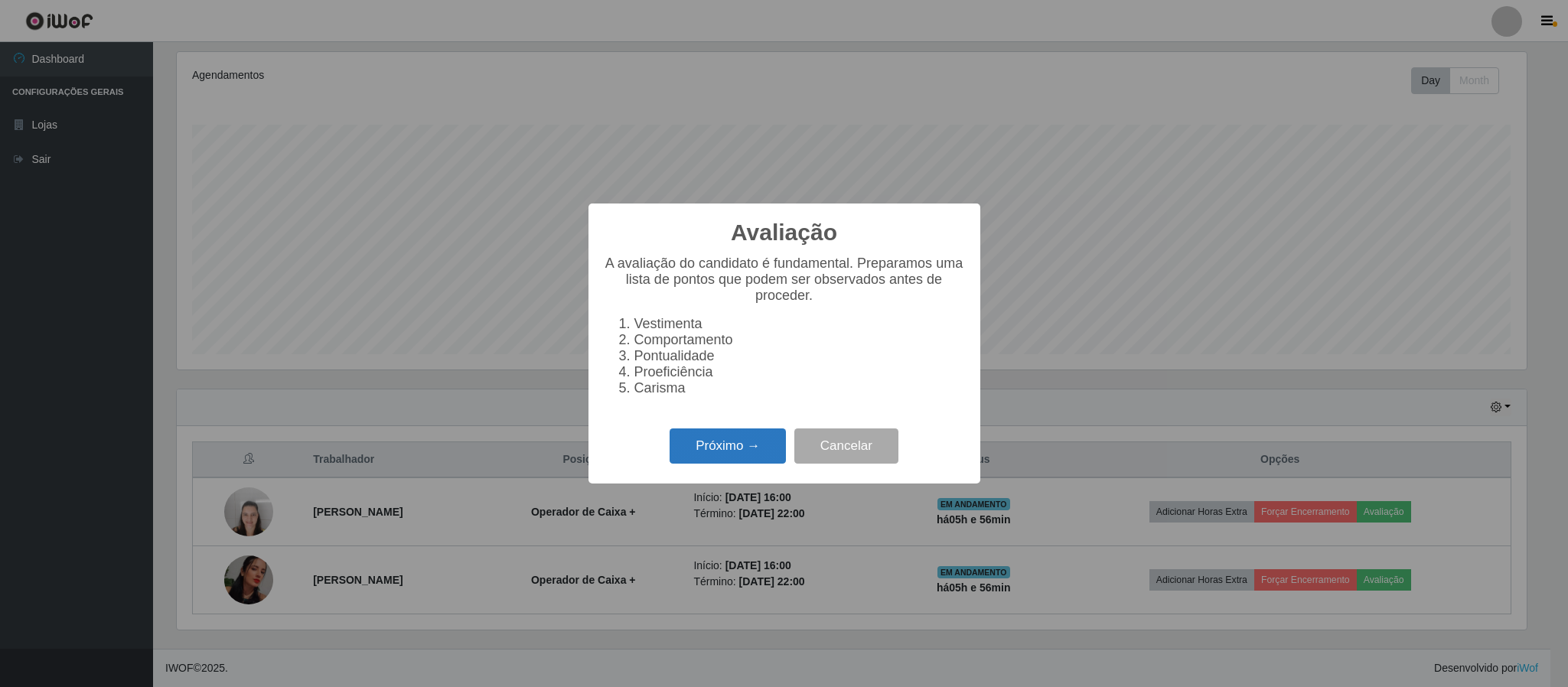
click at [703, 445] on button "Próximo →" at bounding box center [727, 446] width 116 height 36
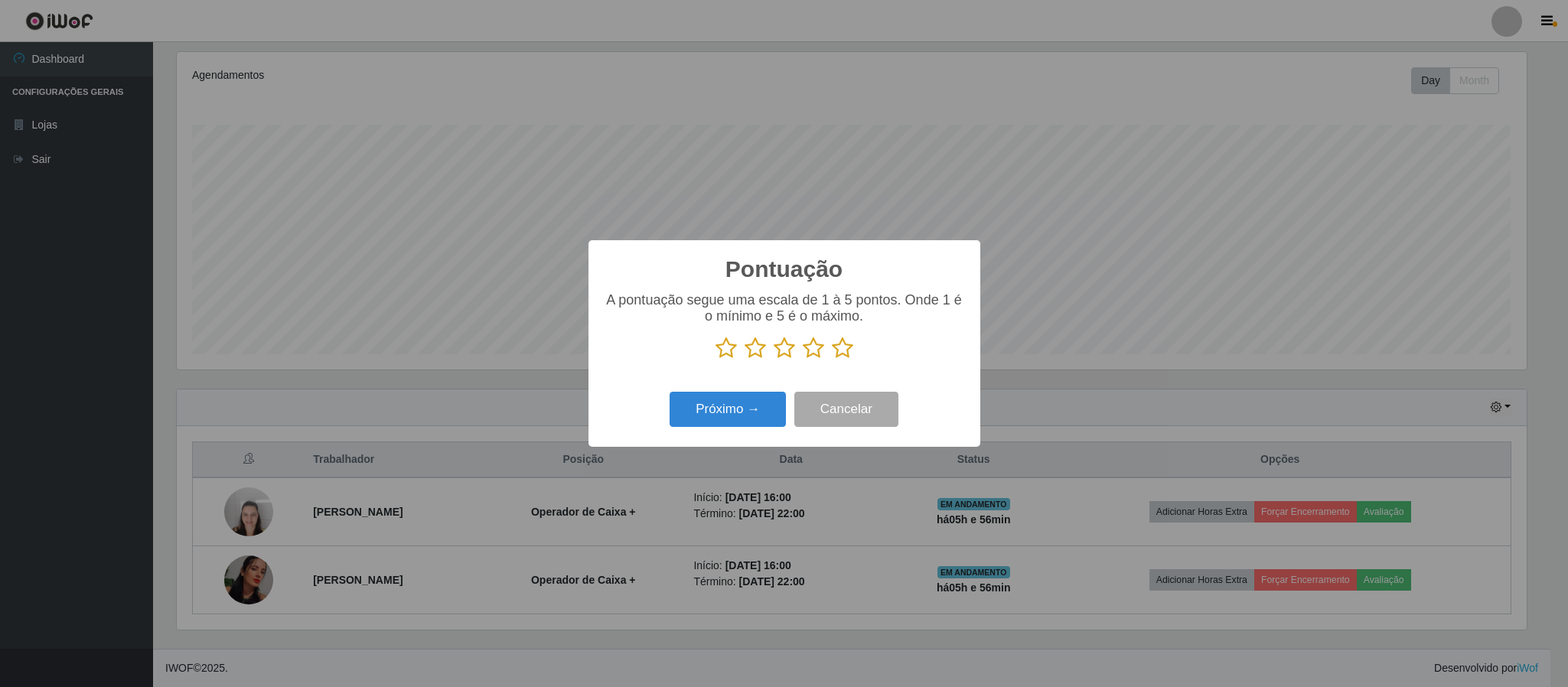
click at [841, 353] on icon at bounding box center [842, 348] width 21 height 23
click at [832, 360] on input "radio" at bounding box center [832, 360] width 0 height 0
click at [744, 416] on button "Próximo →" at bounding box center [727, 410] width 116 height 36
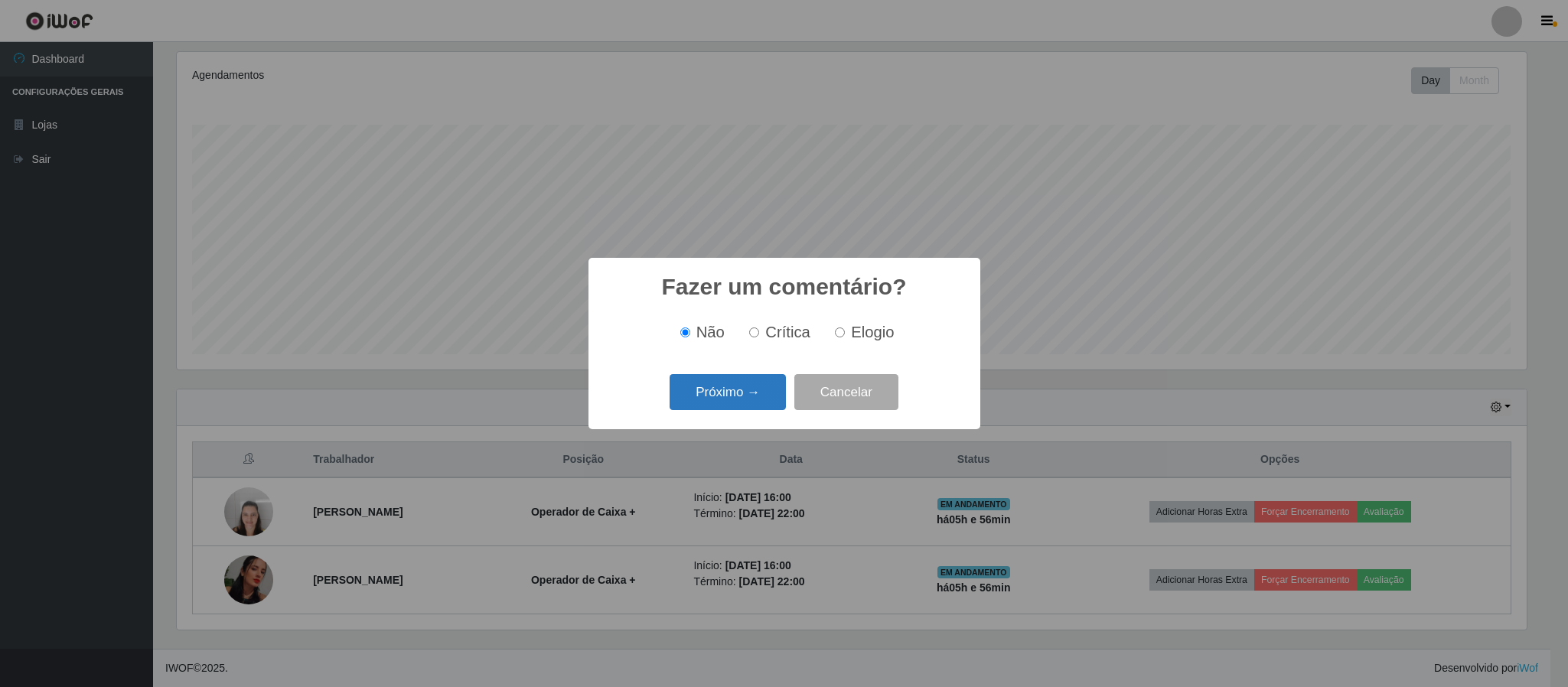
click at [735, 400] on button "Próximo →" at bounding box center [727, 392] width 116 height 36
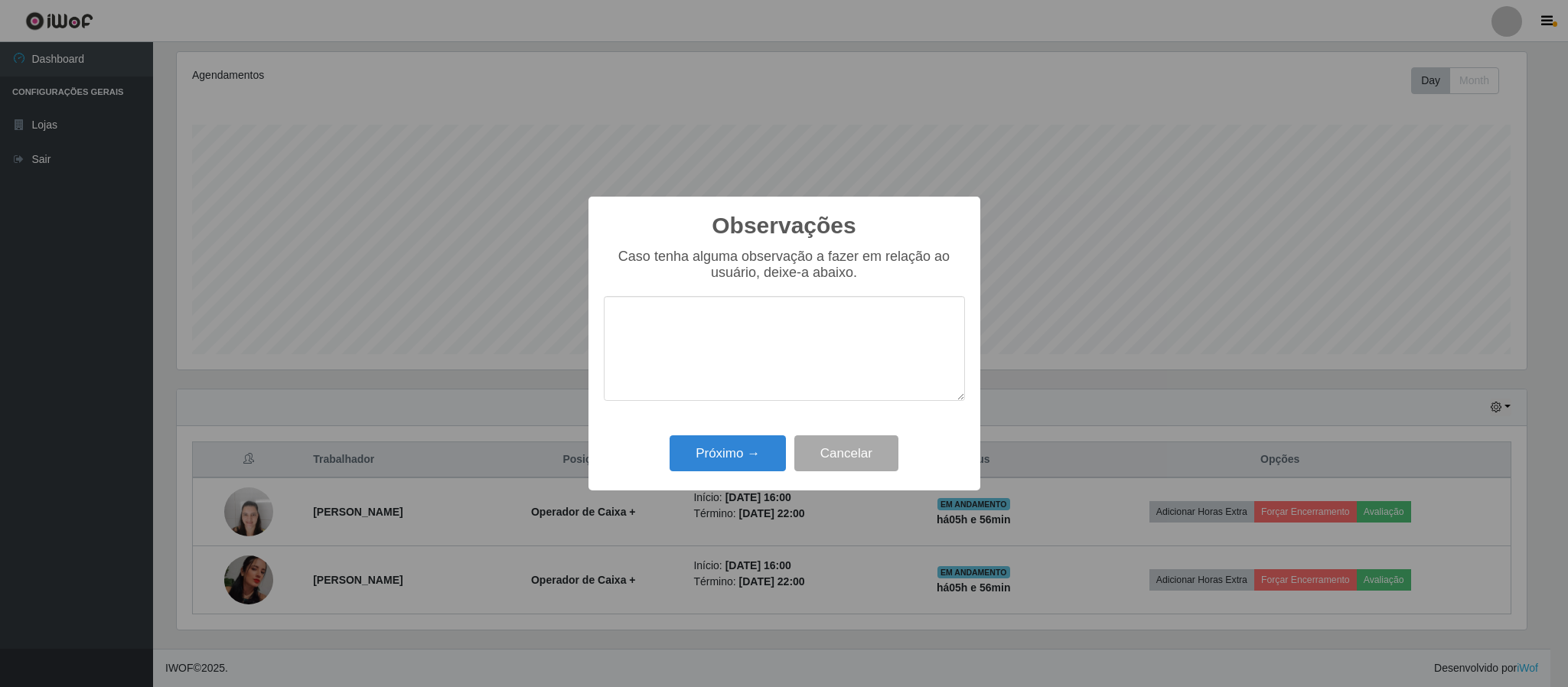
click at [755, 342] on textarea at bounding box center [784, 348] width 361 height 104
type textarea "pontual"
click at [733, 459] on button "Próximo →" at bounding box center [727, 453] width 116 height 36
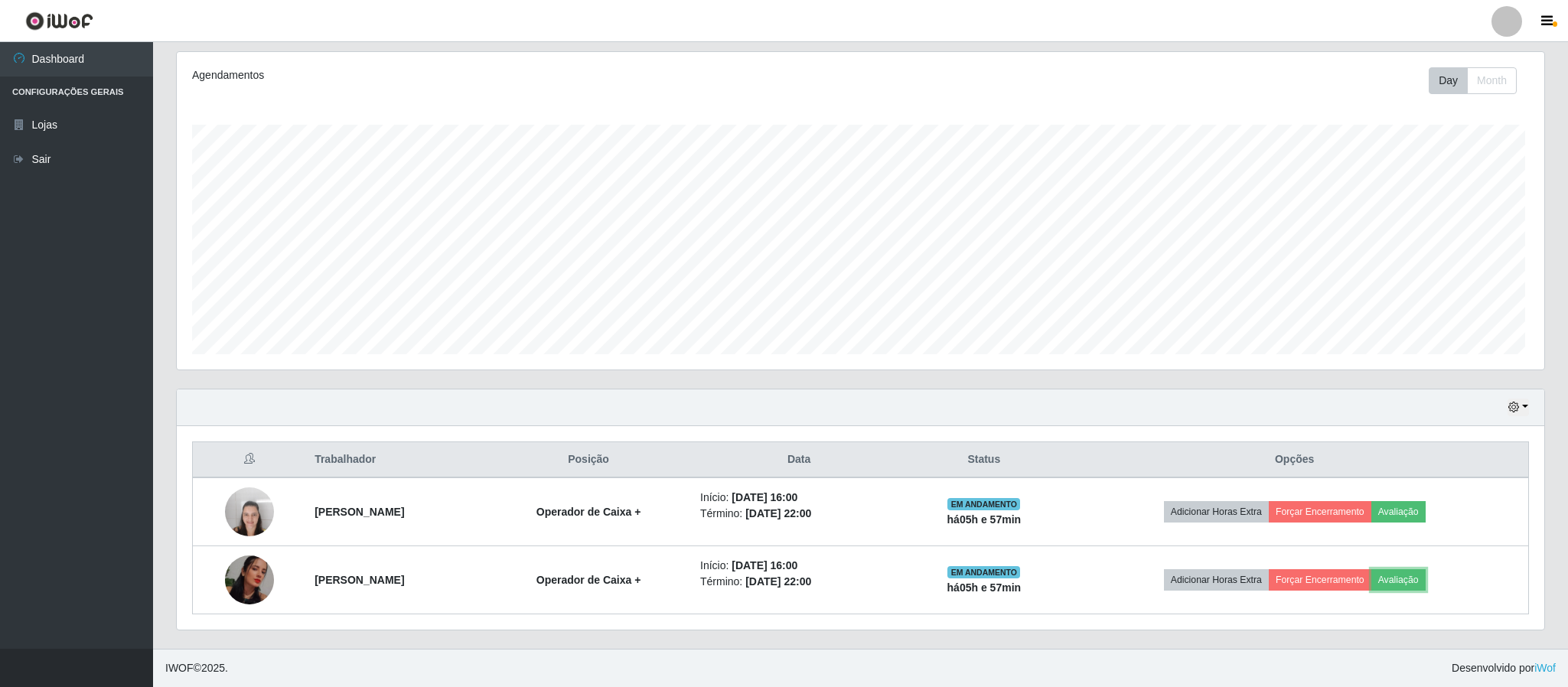
scroll to position [319, 1362]
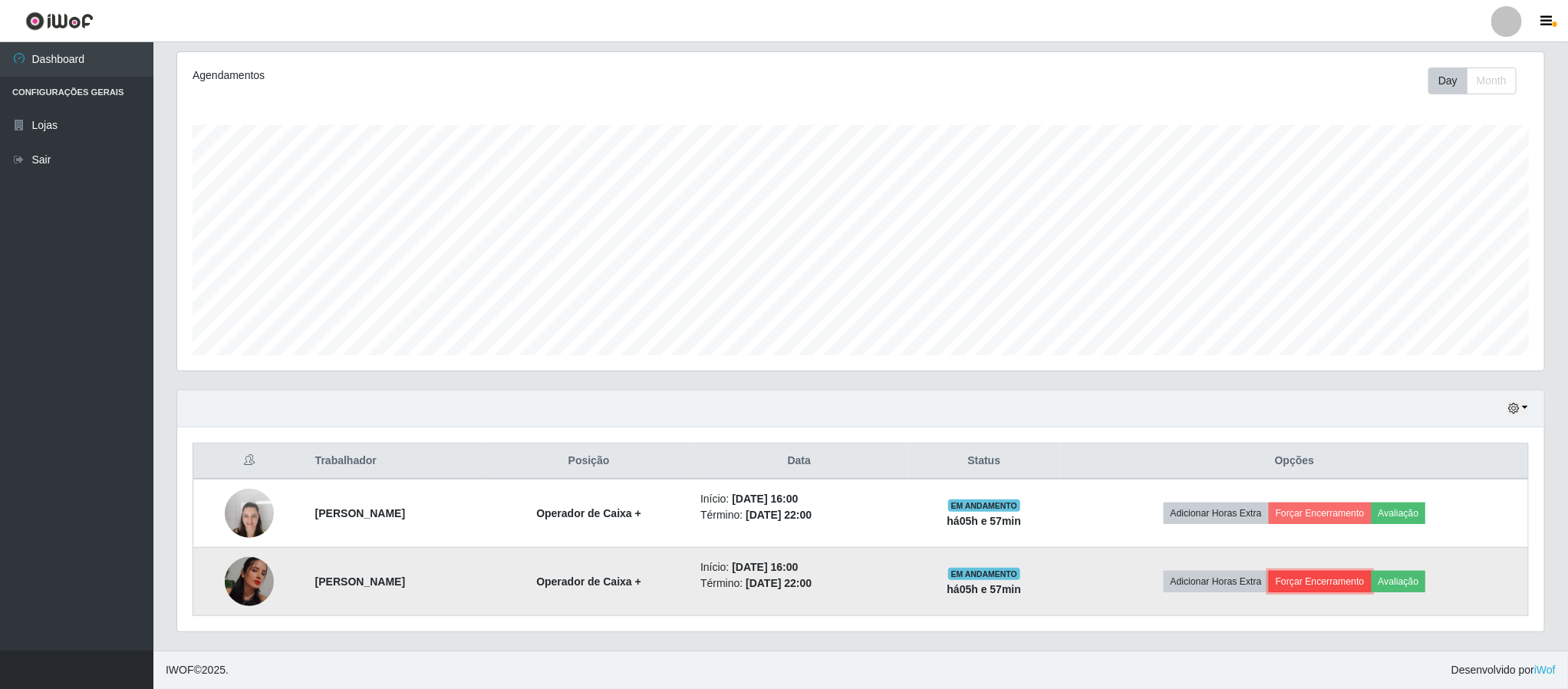
click at [1335, 583] on button "Forçar Encerramento" at bounding box center [1319, 582] width 103 height 21
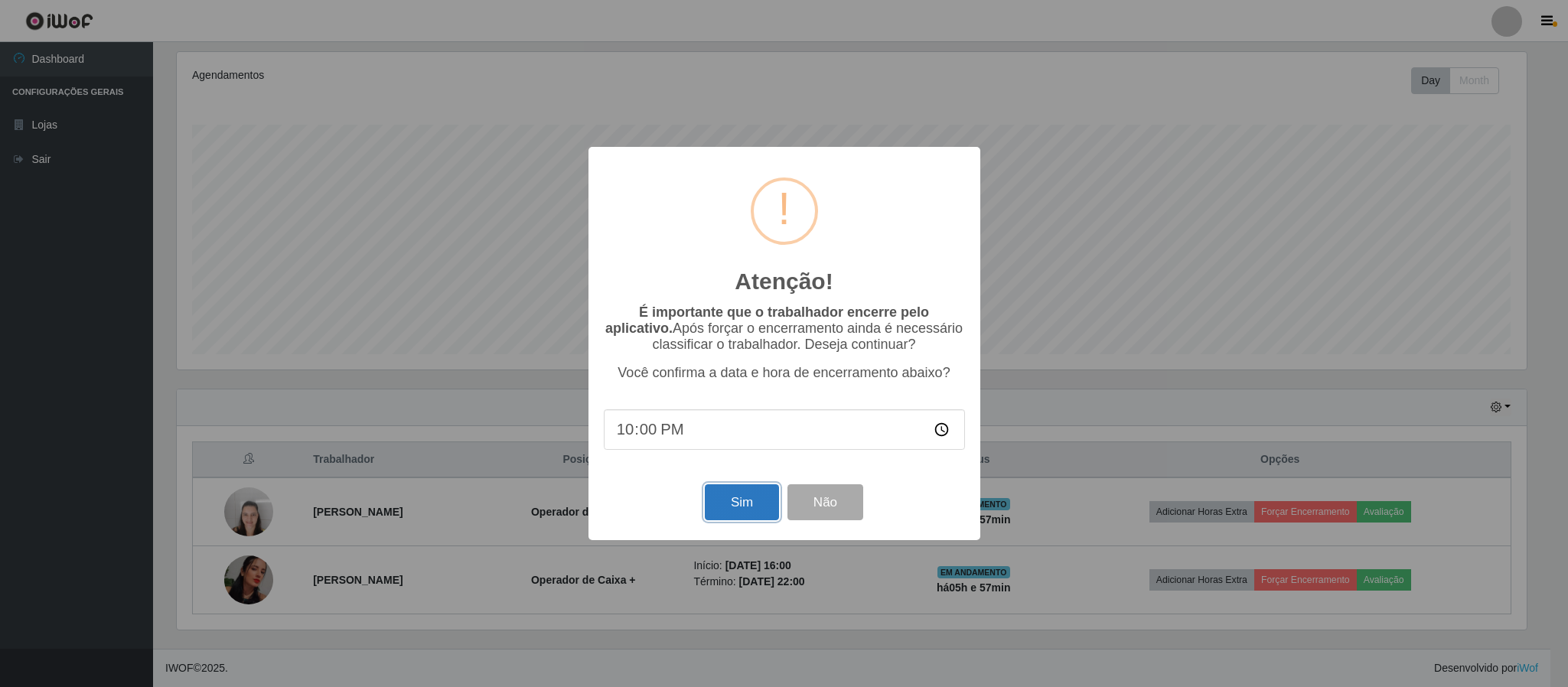
click at [731, 512] on button "Sim" at bounding box center [742, 502] width 74 height 36
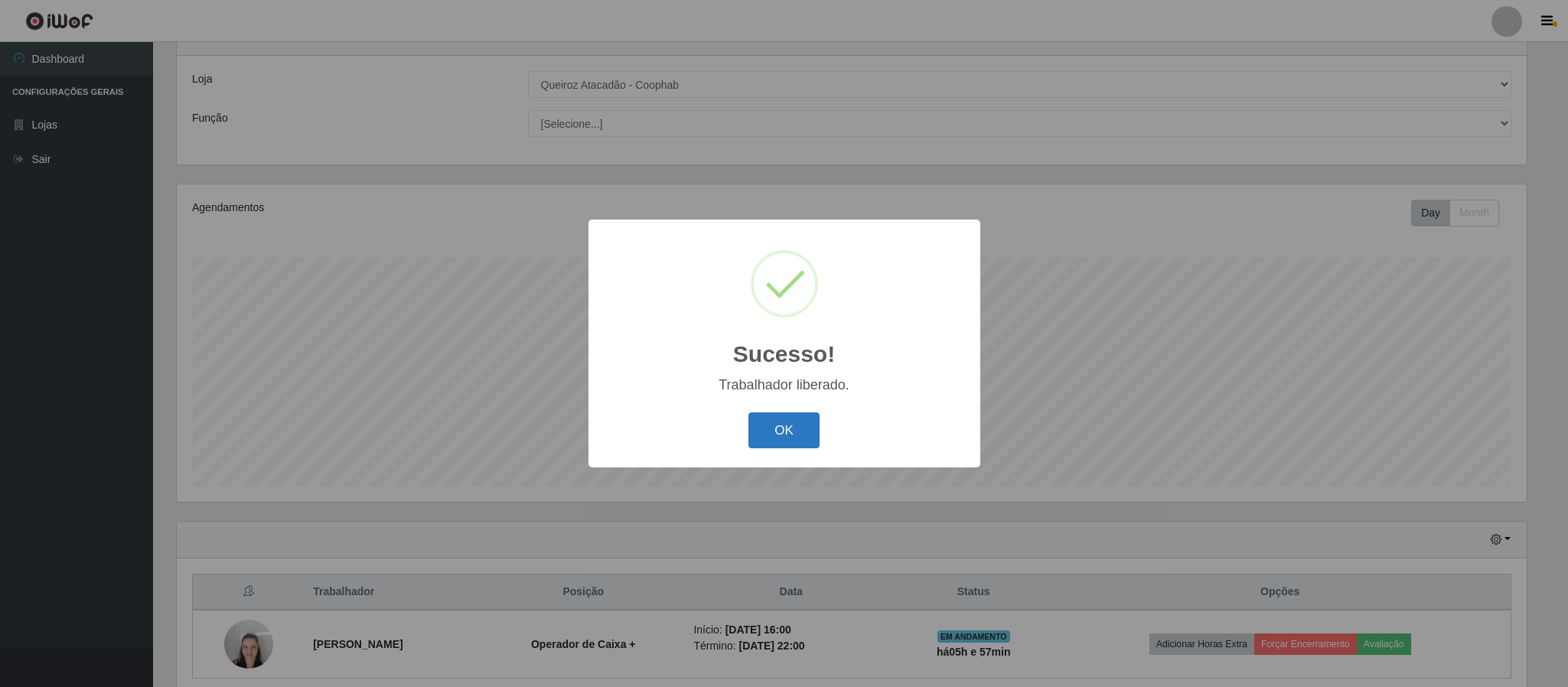
click at [795, 426] on button "OK" at bounding box center [784, 430] width 71 height 36
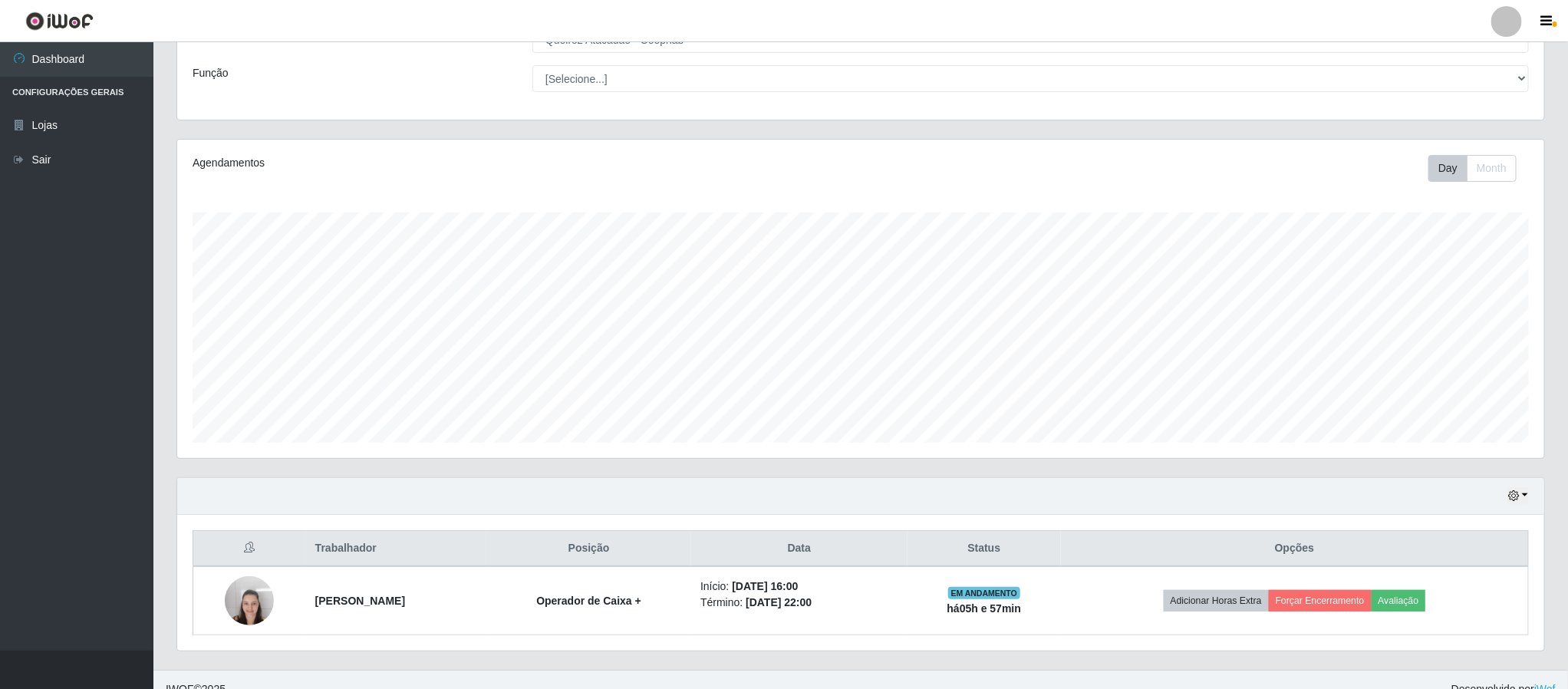
scroll to position [130, 0]
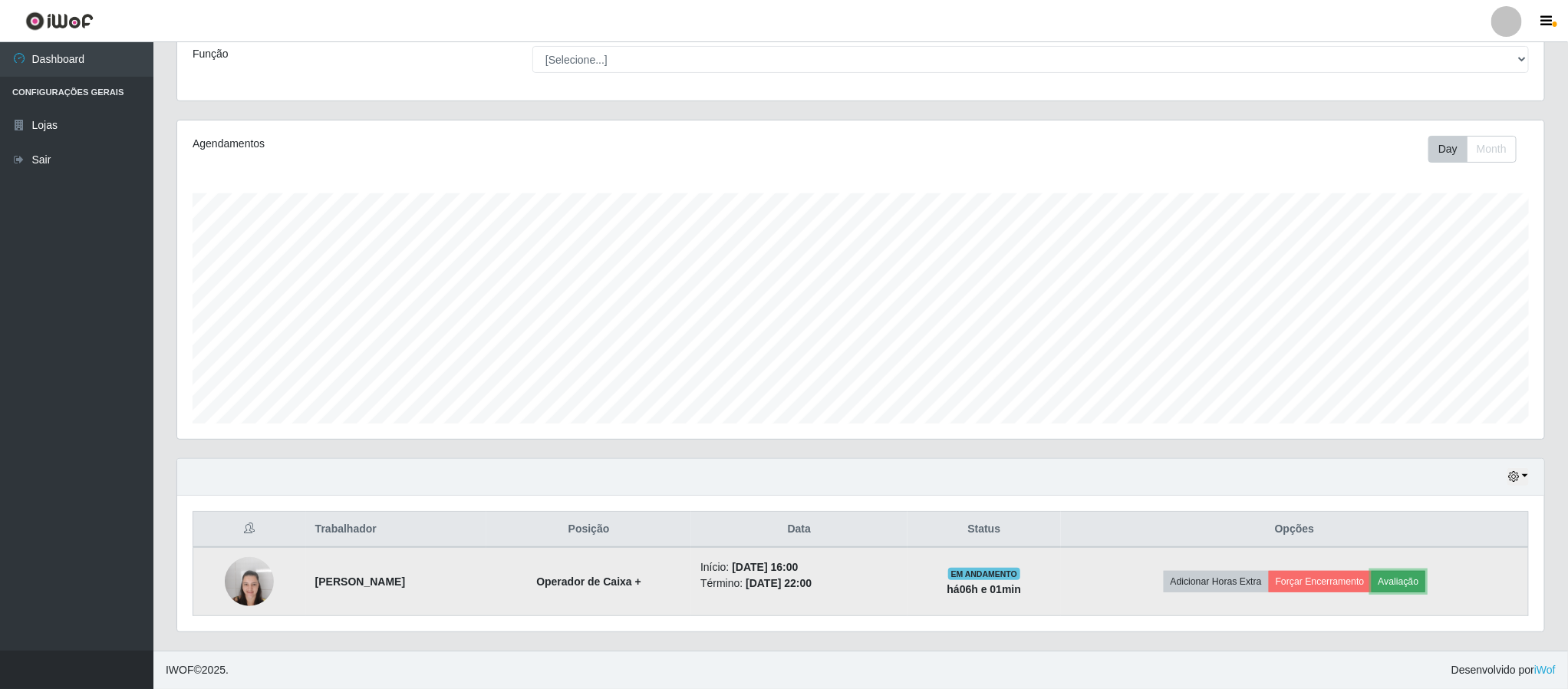
click at [1407, 584] on button "Avaliação" at bounding box center [1398, 582] width 55 height 21
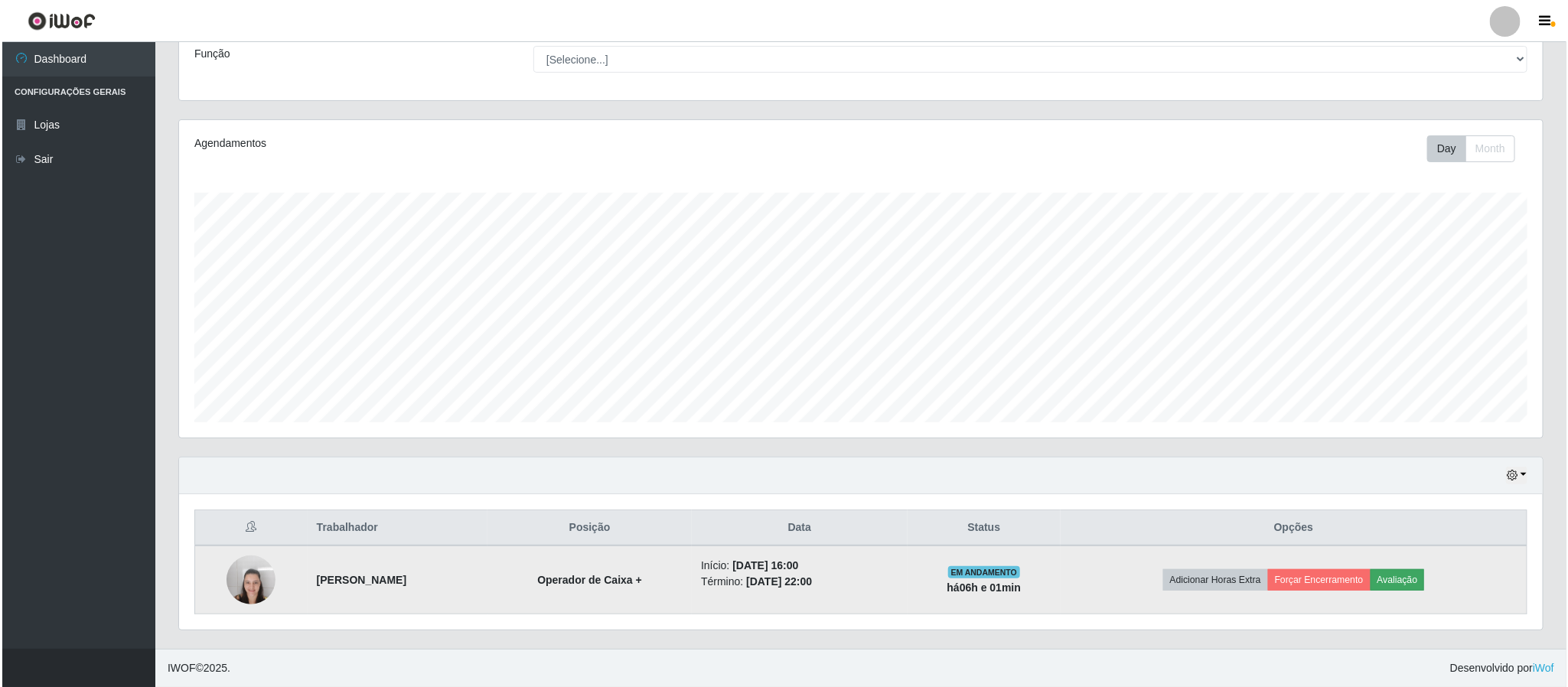
scroll to position [319, 1350]
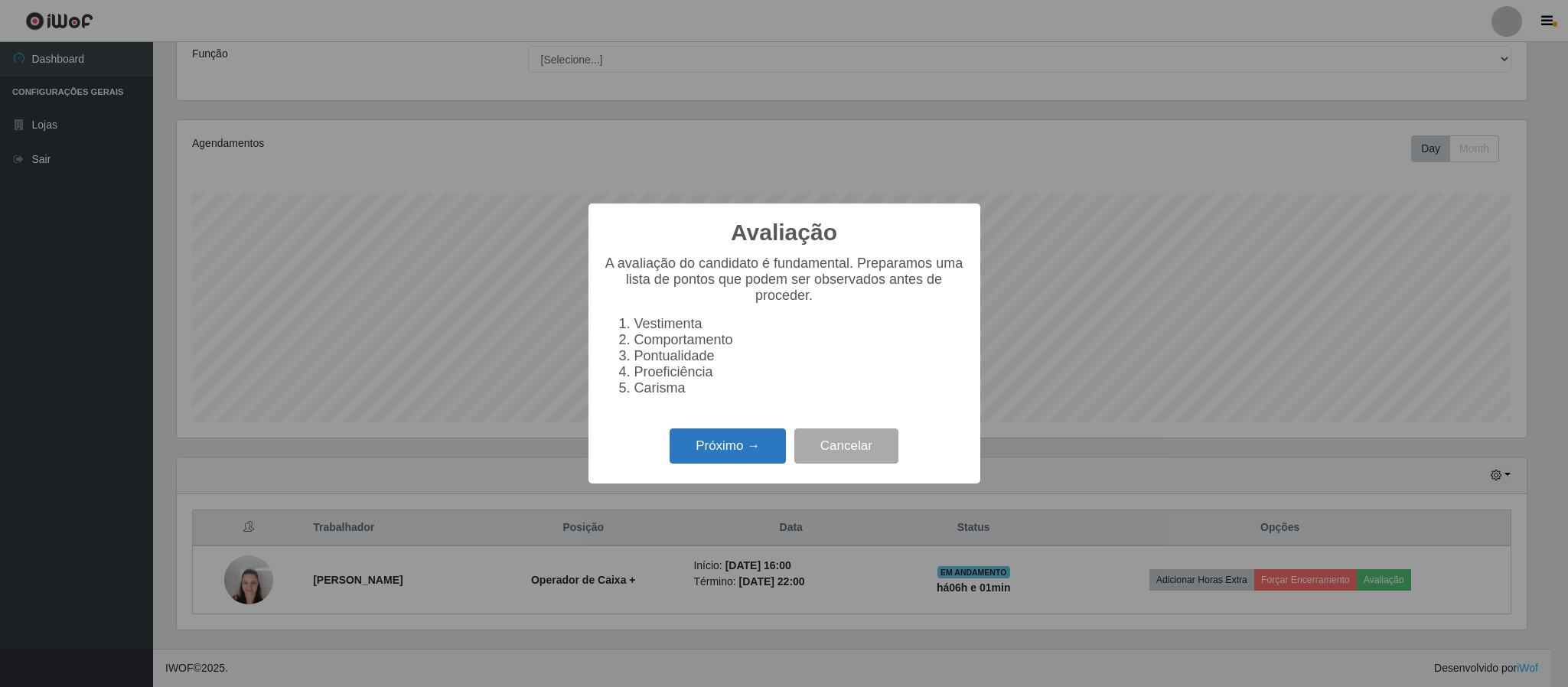
click at [728, 458] on button "Próximo →" at bounding box center [727, 446] width 116 height 36
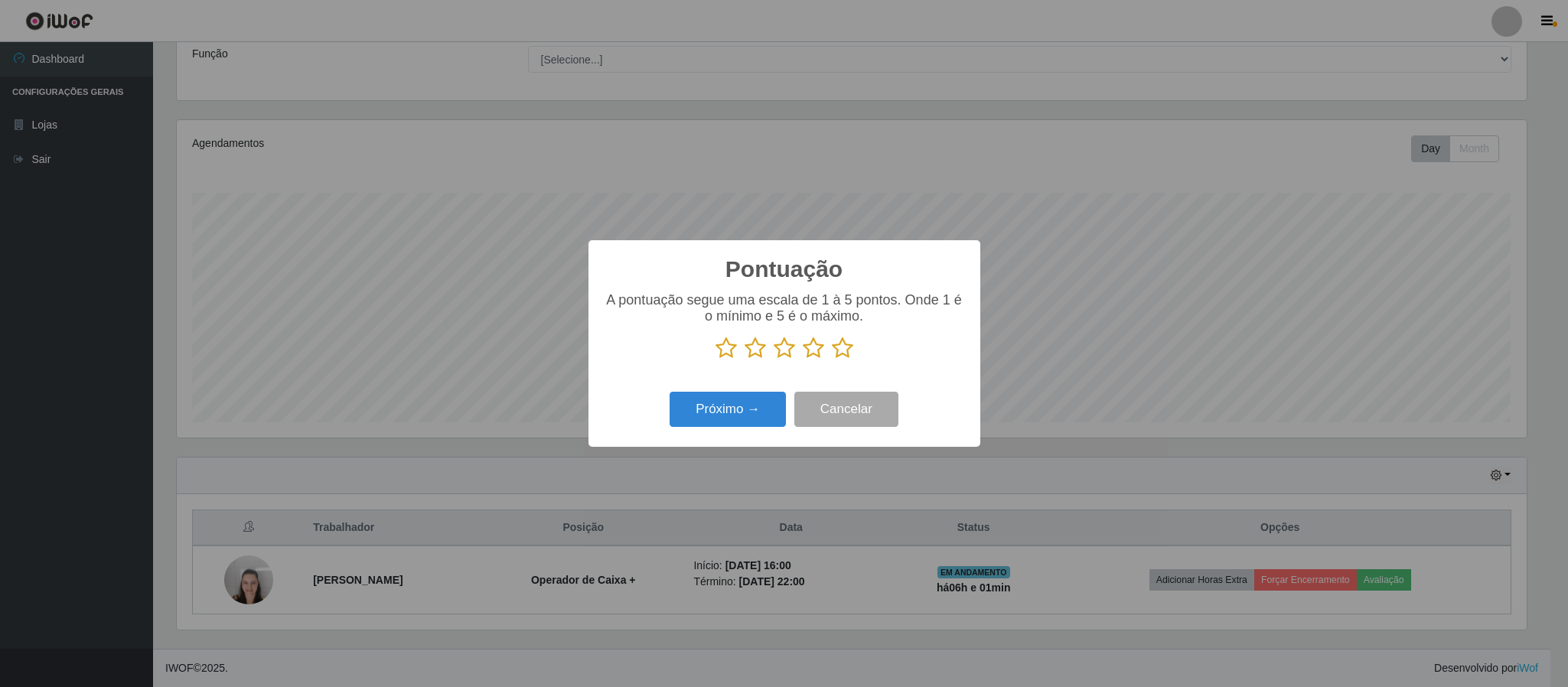
click at [845, 353] on icon at bounding box center [842, 348] width 21 height 23
click at [832, 360] on input "radio" at bounding box center [832, 360] width 0 height 0
click at [738, 420] on button "Próximo →" at bounding box center [727, 410] width 116 height 36
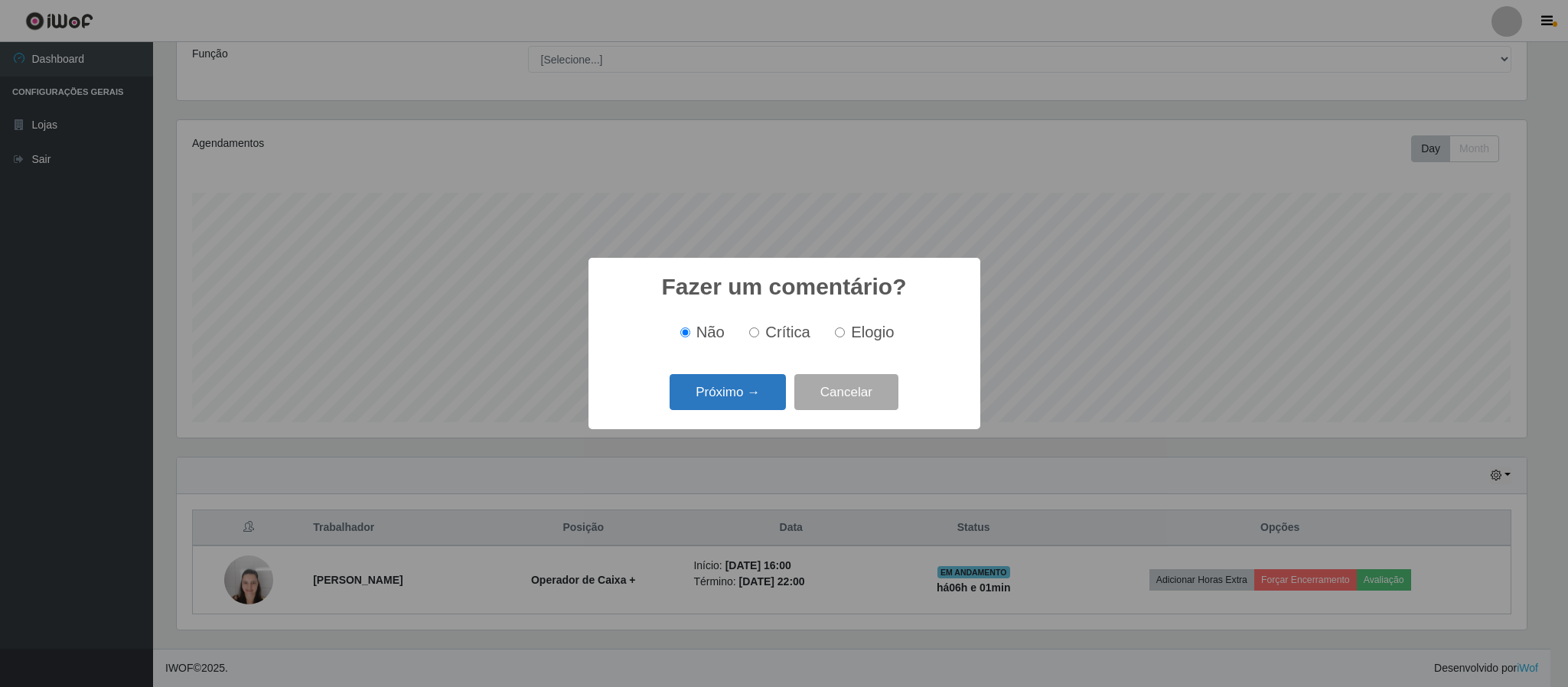
click at [733, 391] on button "Próximo →" at bounding box center [727, 392] width 116 height 36
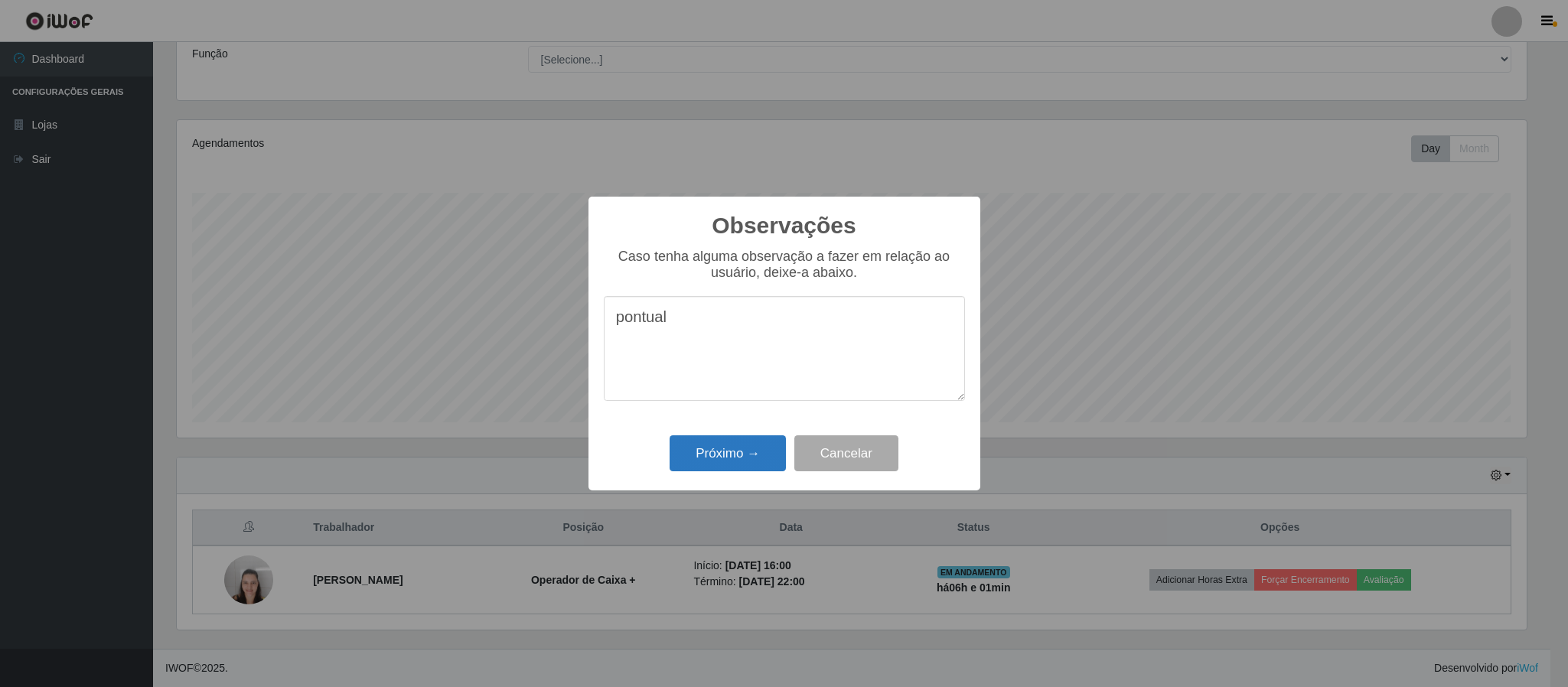
type textarea "pontual"
click at [744, 451] on button "Próximo →" at bounding box center [727, 453] width 116 height 36
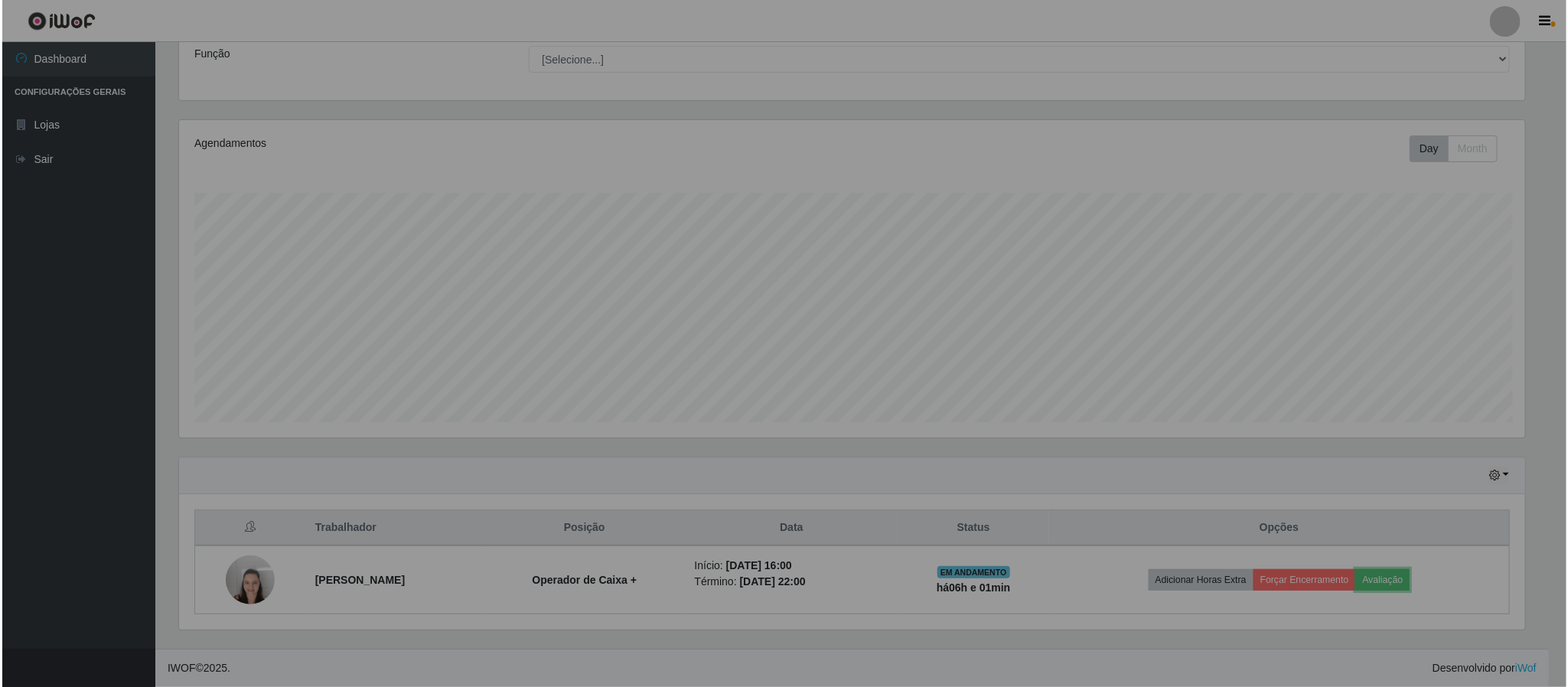
scroll to position [319, 1362]
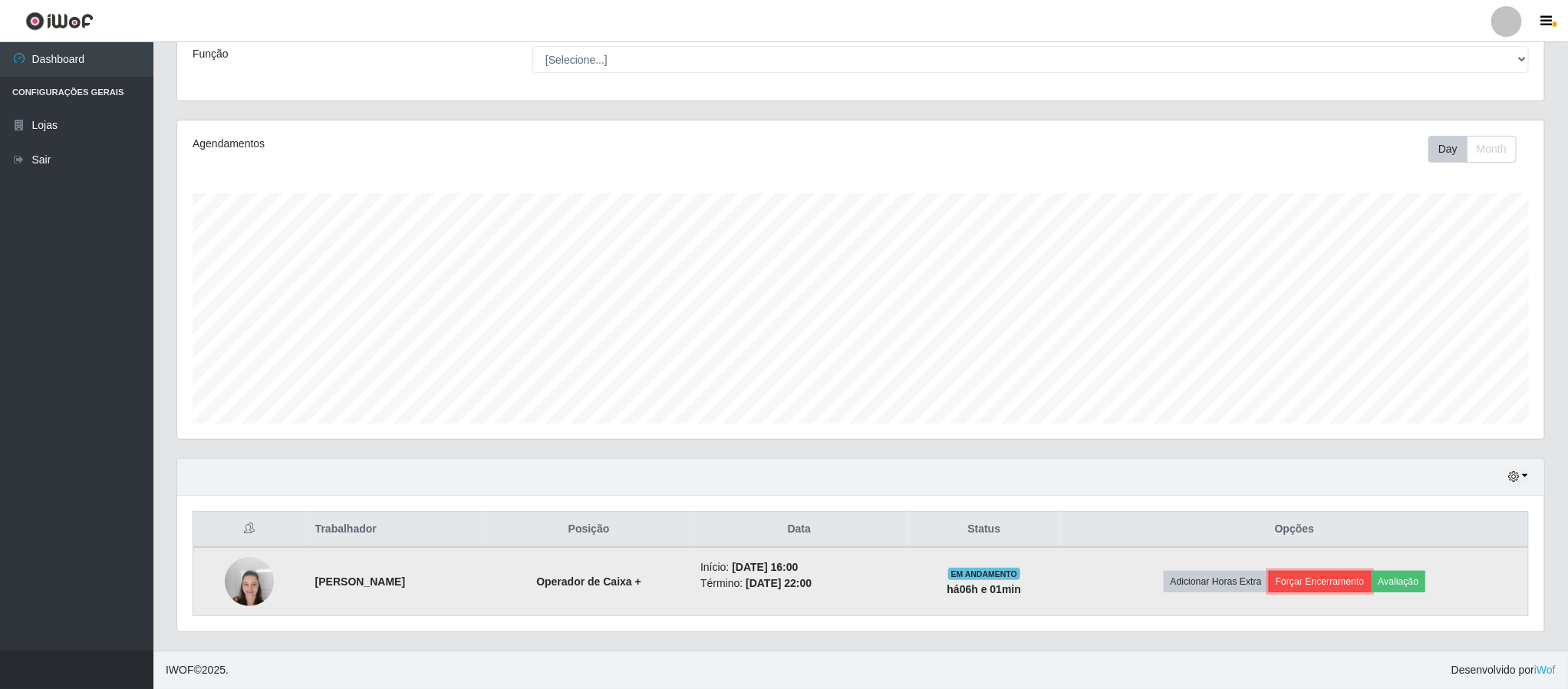
click at [1314, 587] on button "Forçar Encerramento" at bounding box center [1319, 582] width 103 height 21
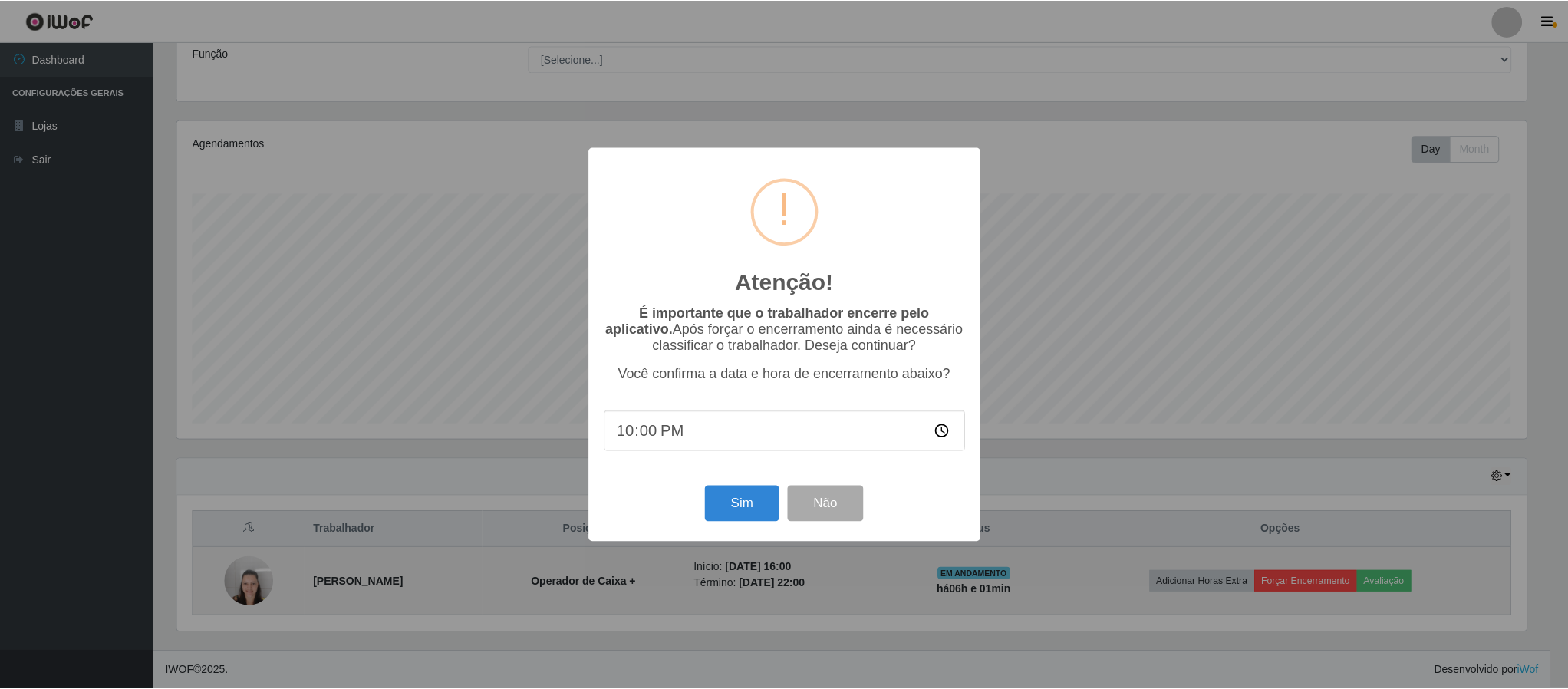
scroll to position [320, 1353]
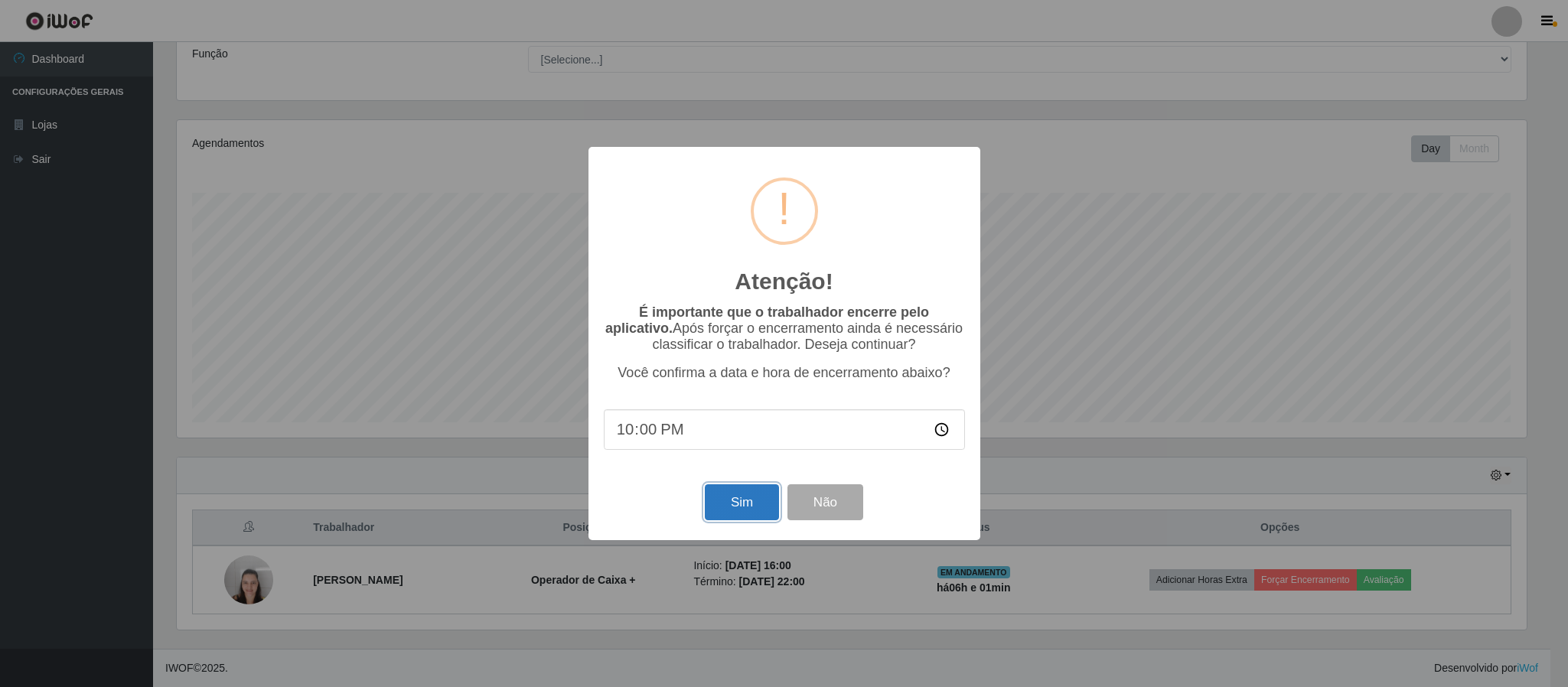
click at [743, 502] on button "Sim" at bounding box center [742, 502] width 74 height 36
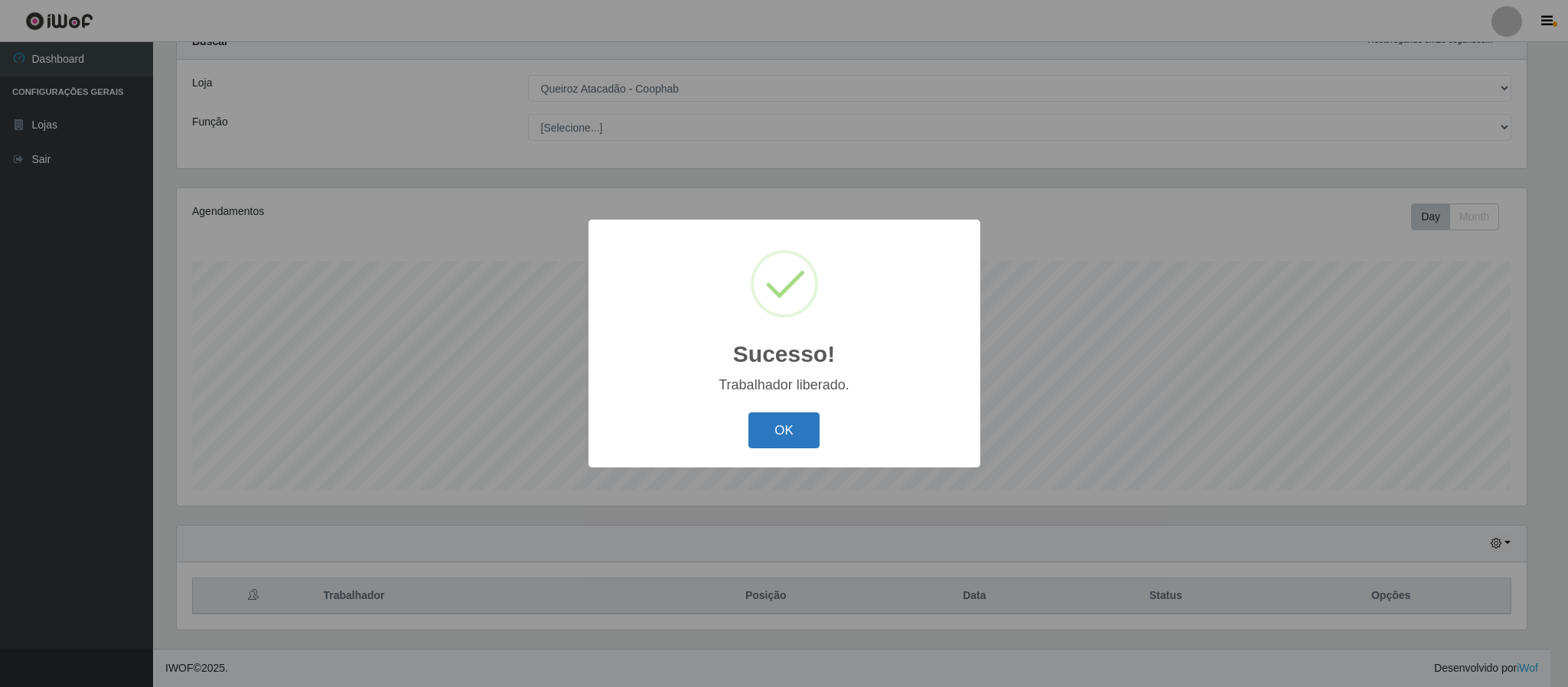
click at [774, 427] on button "OK" at bounding box center [784, 430] width 71 height 36
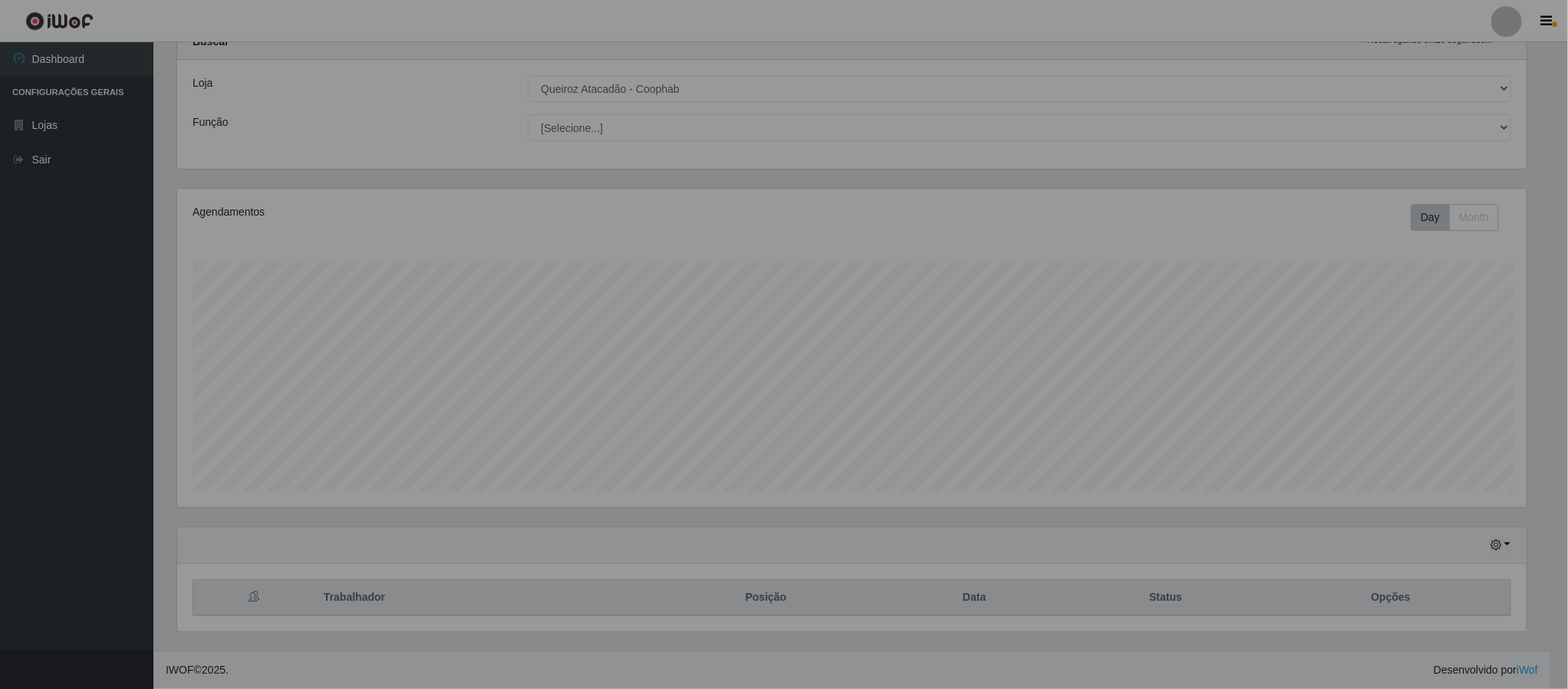
scroll to position [320, 1365]
